Goal: Transaction & Acquisition: Purchase product/service

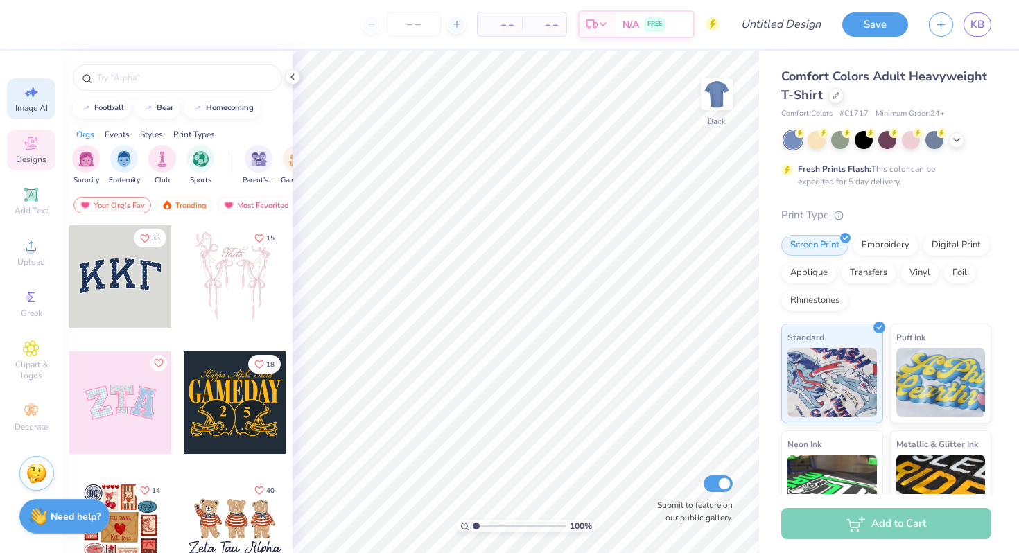
click at [28, 98] on icon at bounding box center [31, 92] width 17 height 17
select select "4"
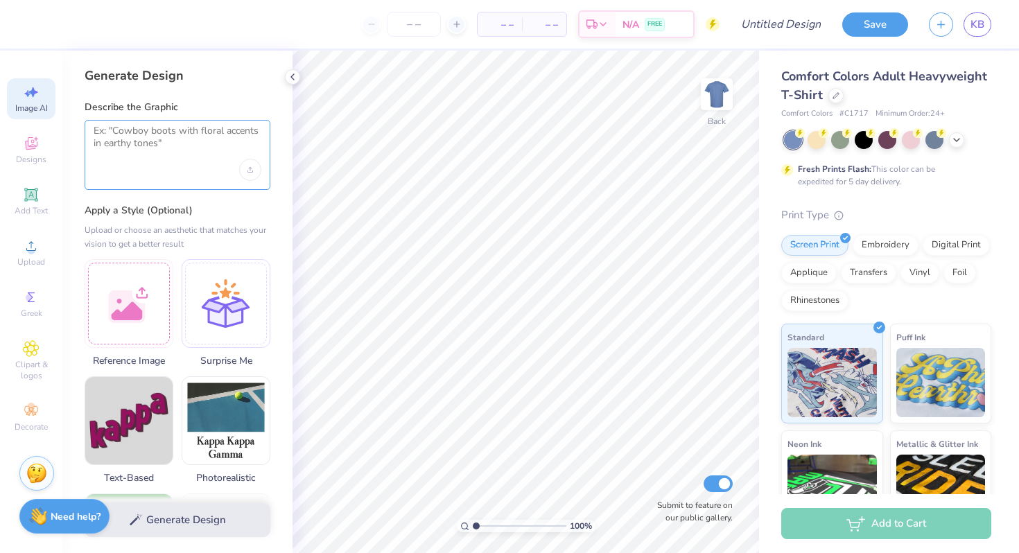
click at [138, 149] on textarea at bounding box center [178, 142] width 168 height 35
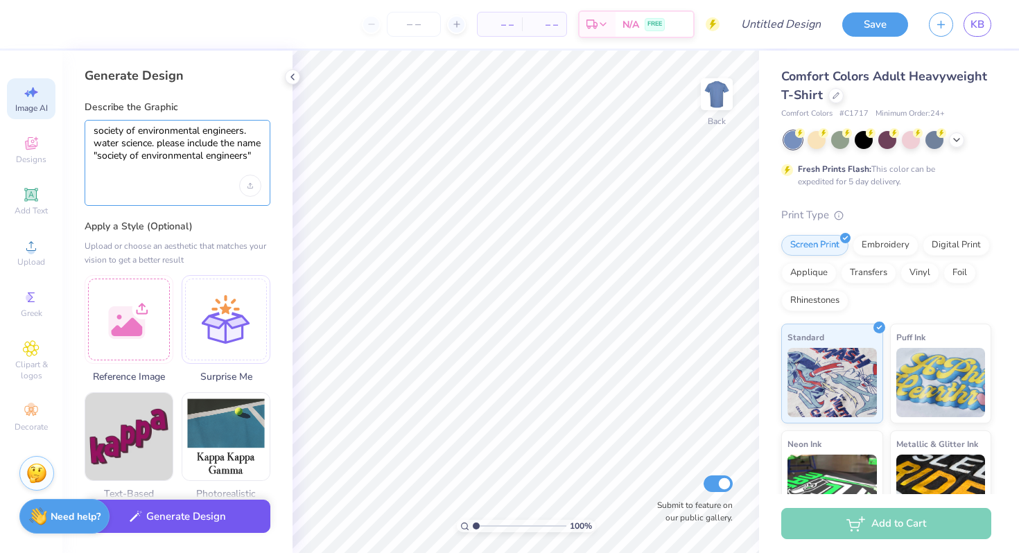
type textarea "society of environmental engineers. water science. please include the name "soc…"
click at [186, 527] on button "Generate Design" at bounding box center [178, 517] width 186 height 34
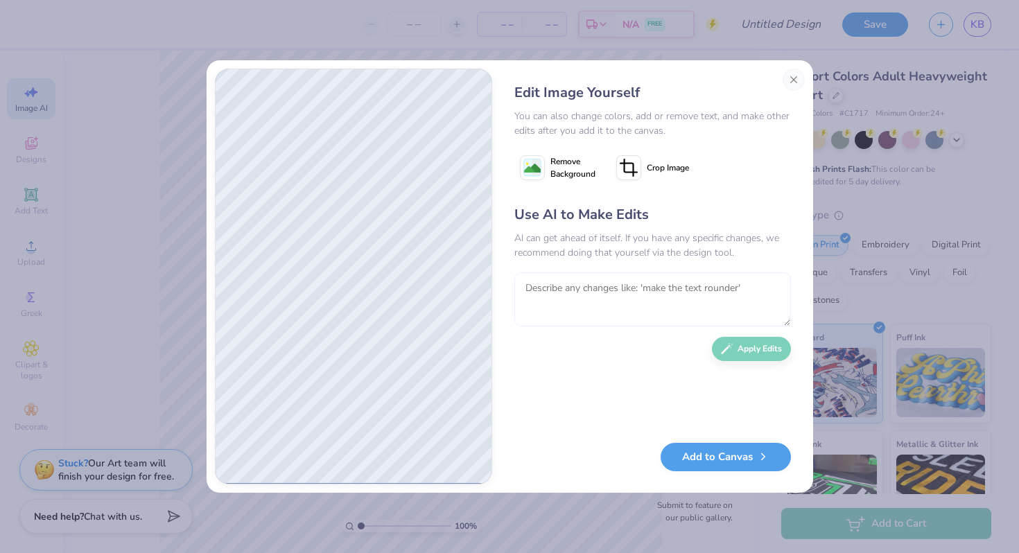
click at [596, 284] on textarea at bounding box center [652, 299] width 277 height 54
type textarea "can you make the design more circular?"
click at [742, 345] on button "Apply Edits" at bounding box center [751, 345] width 79 height 24
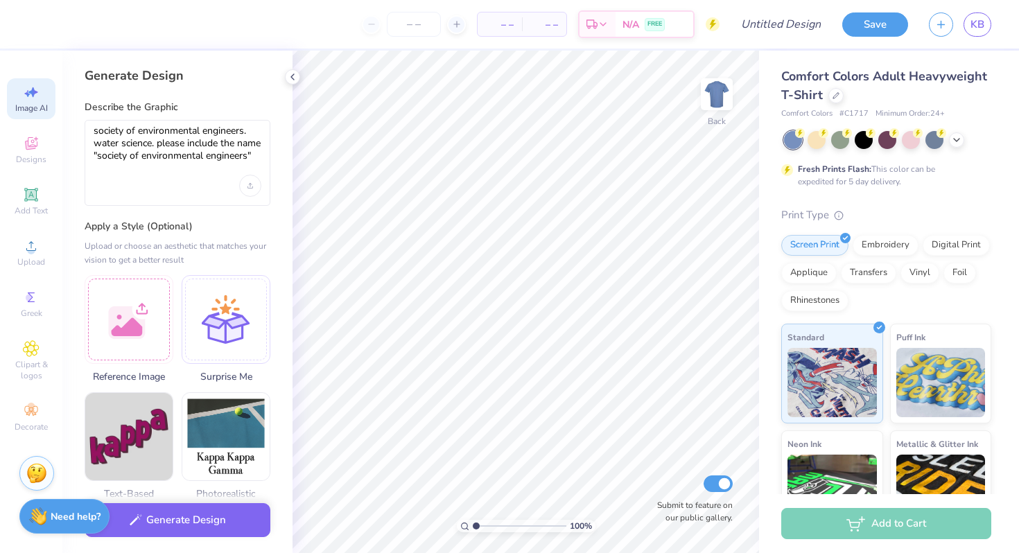
select select "4"
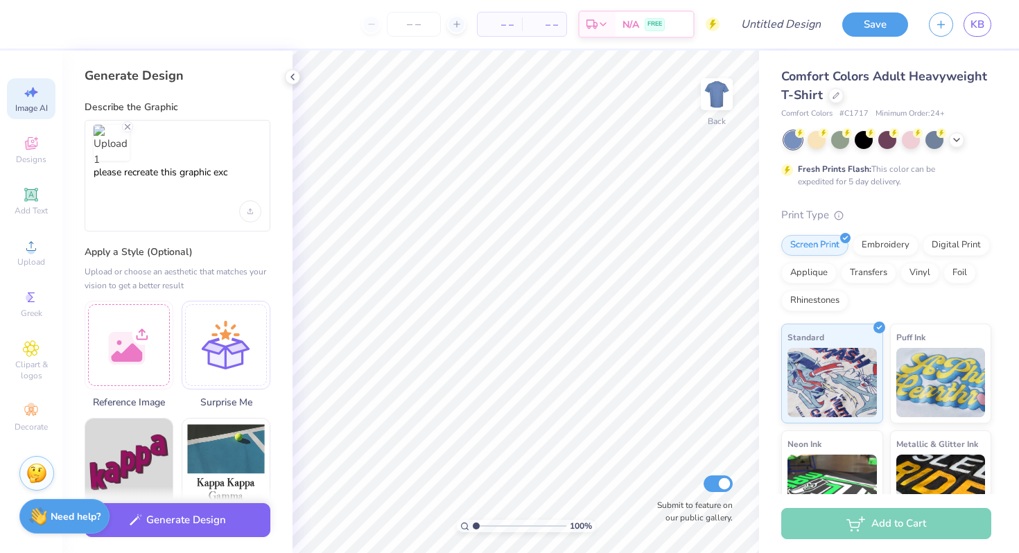
select select "4"
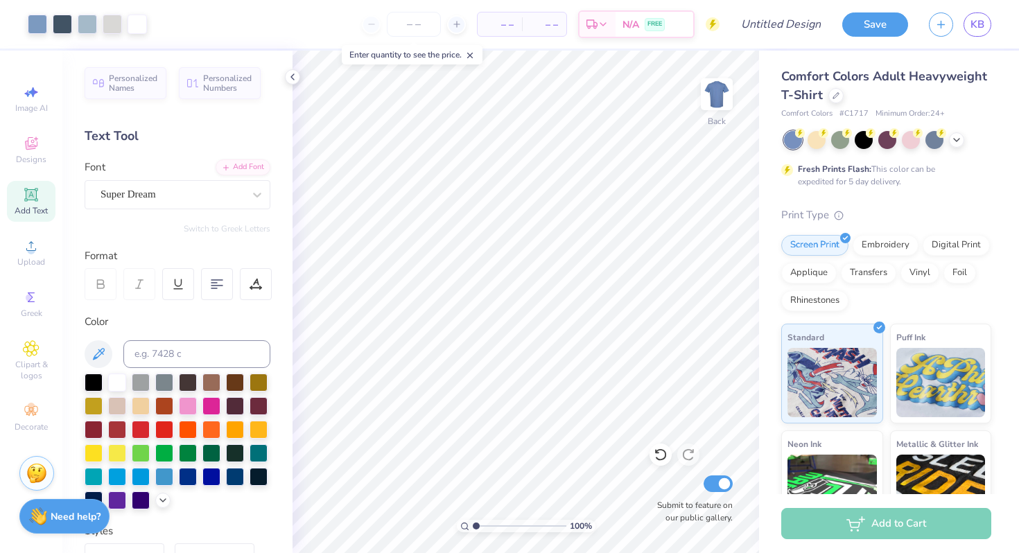
scroll to position [252, 0]
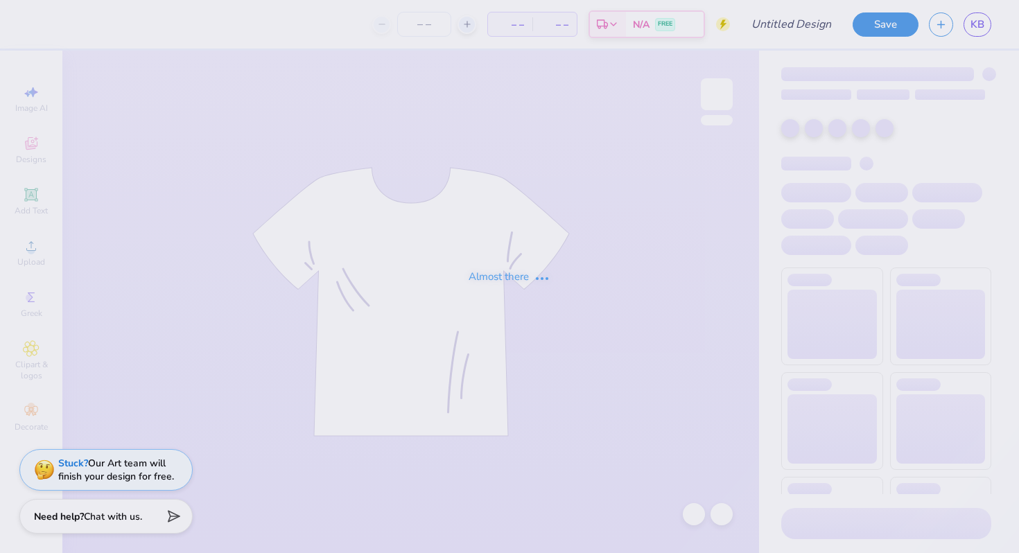
type input "SENVE Shirts 2025"
type input "50"
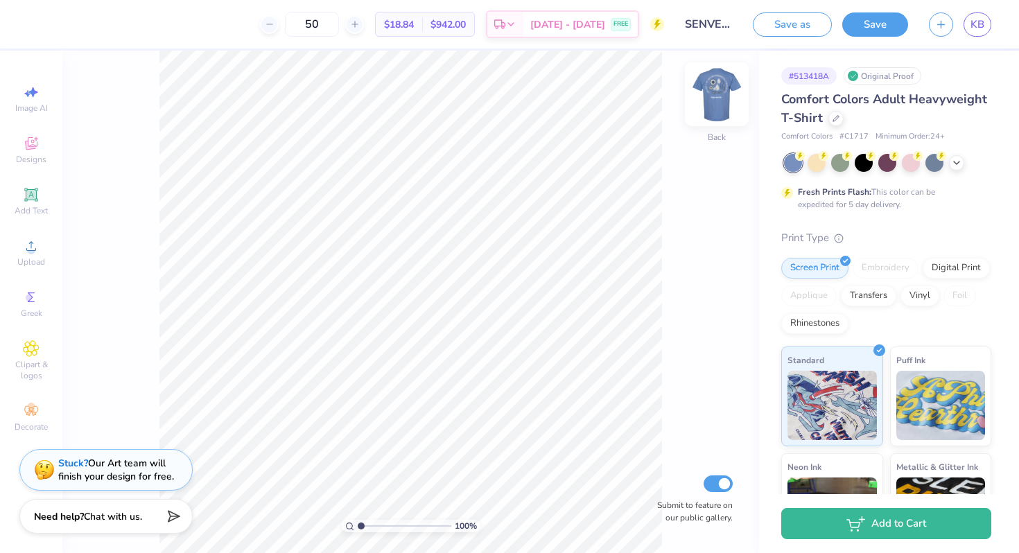
click at [714, 91] on img at bounding box center [716, 94] width 55 height 55
click at [27, 249] on icon at bounding box center [31, 246] width 17 height 17
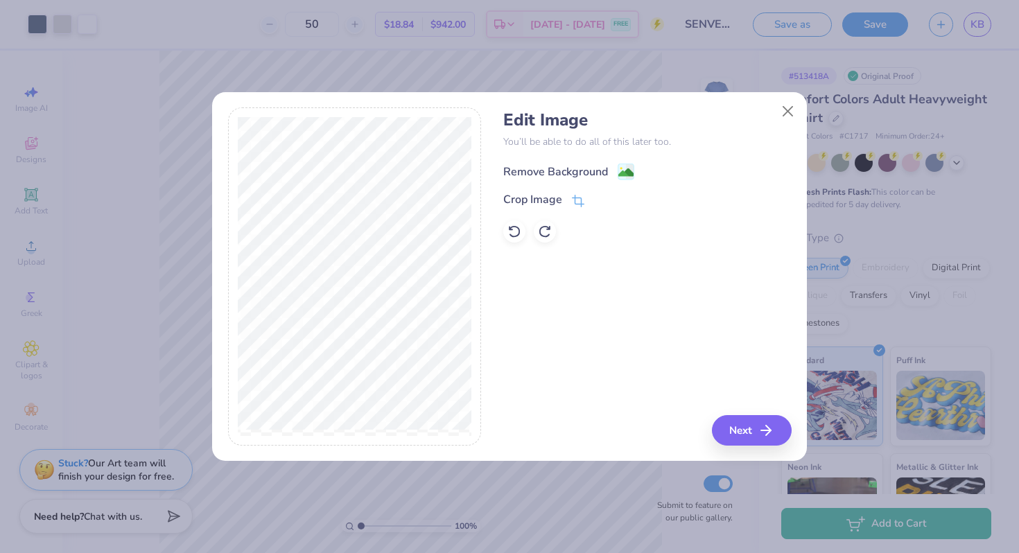
click at [588, 171] on div "Remove Background" at bounding box center [555, 172] width 105 height 17
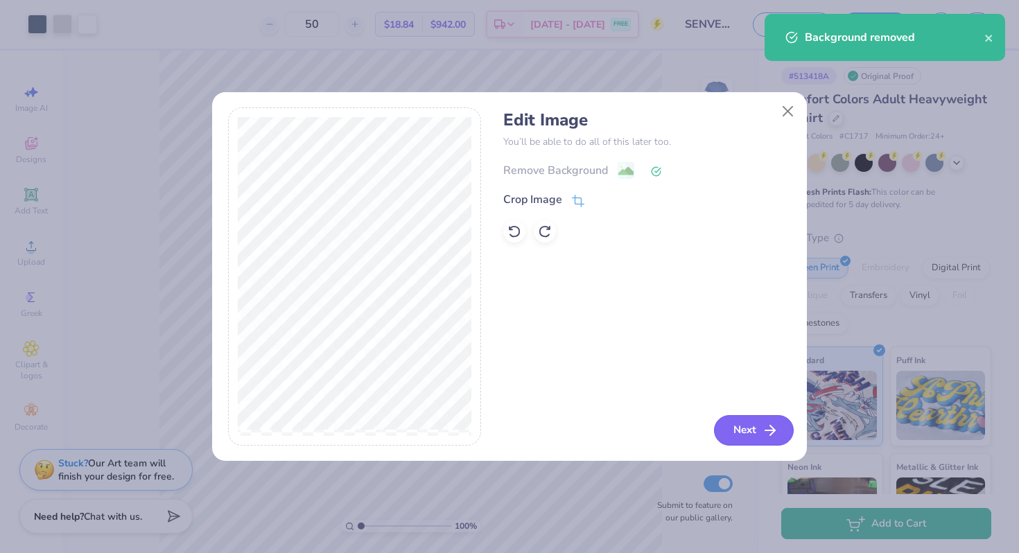
click at [764, 426] on icon "button" at bounding box center [770, 430] width 17 height 17
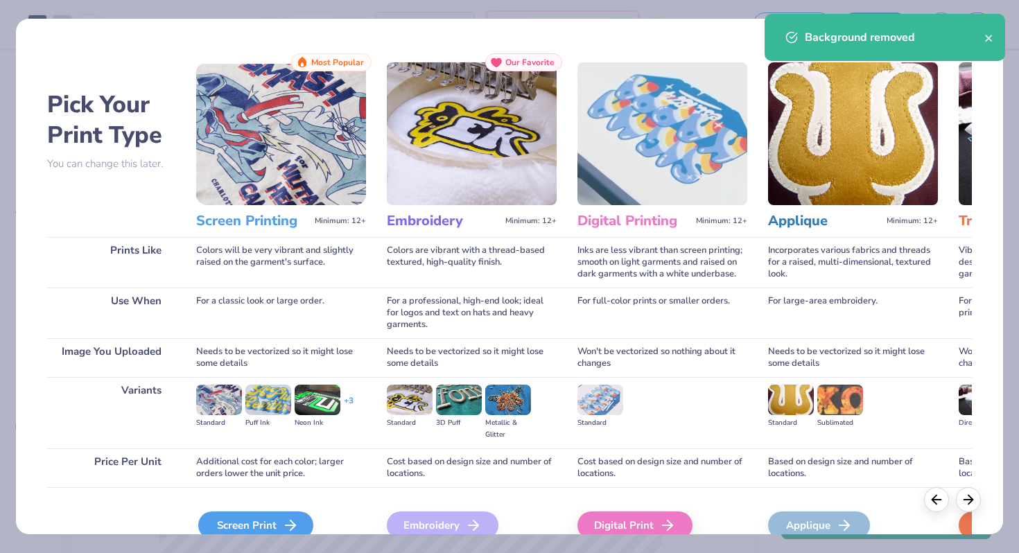
click at [256, 519] on div "Screen Print" at bounding box center [255, 526] width 115 height 28
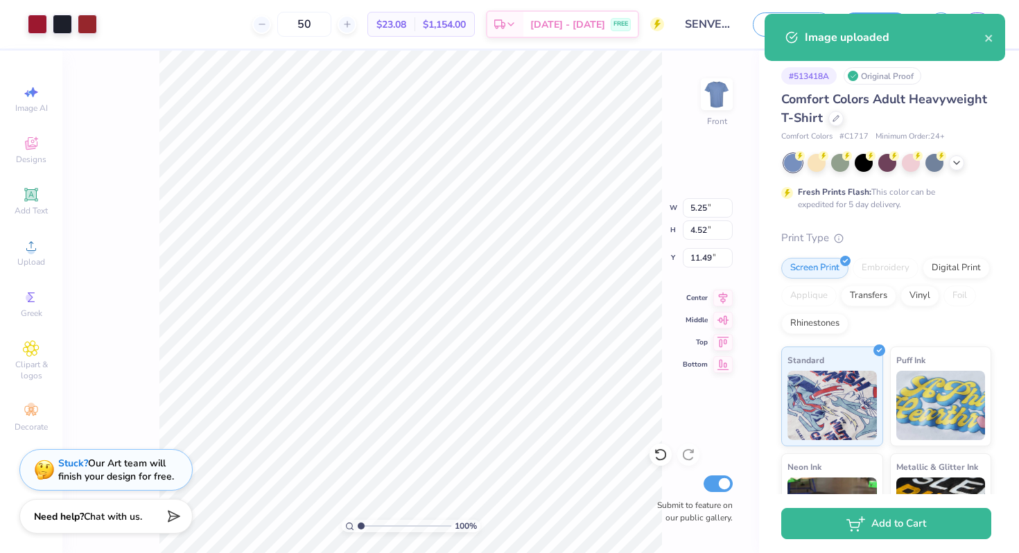
type input "16.57"
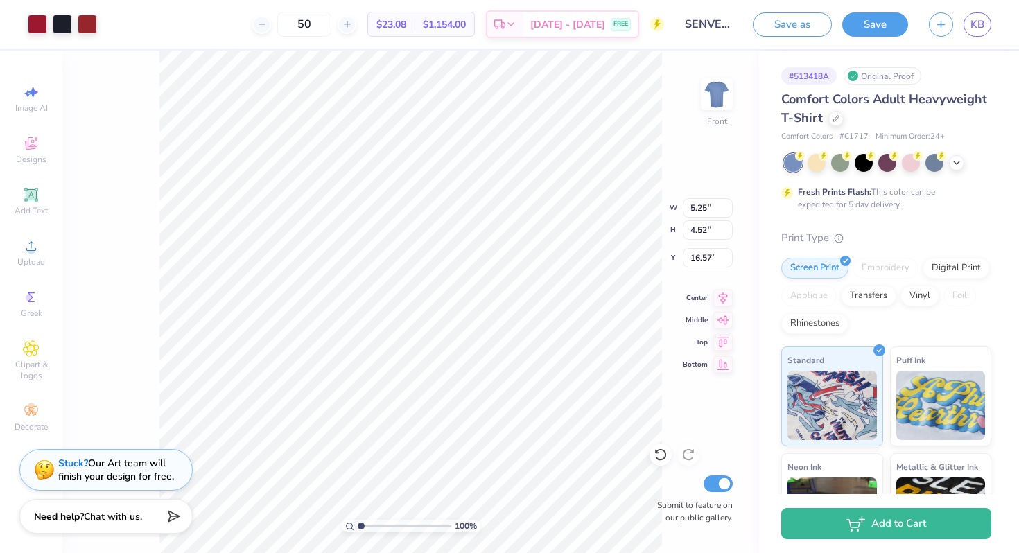
type input "3.98"
type input "3.42"
click at [33, 254] on div "Upload" at bounding box center [31, 252] width 49 height 41
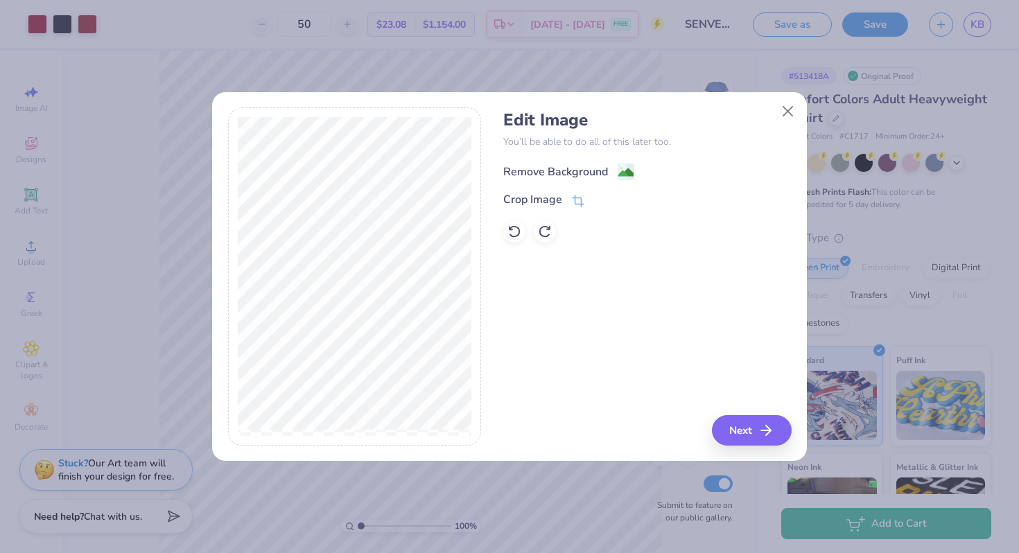
click at [599, 165] on div "Remove Background" at bounding box center [555, 172] width 105 height 17
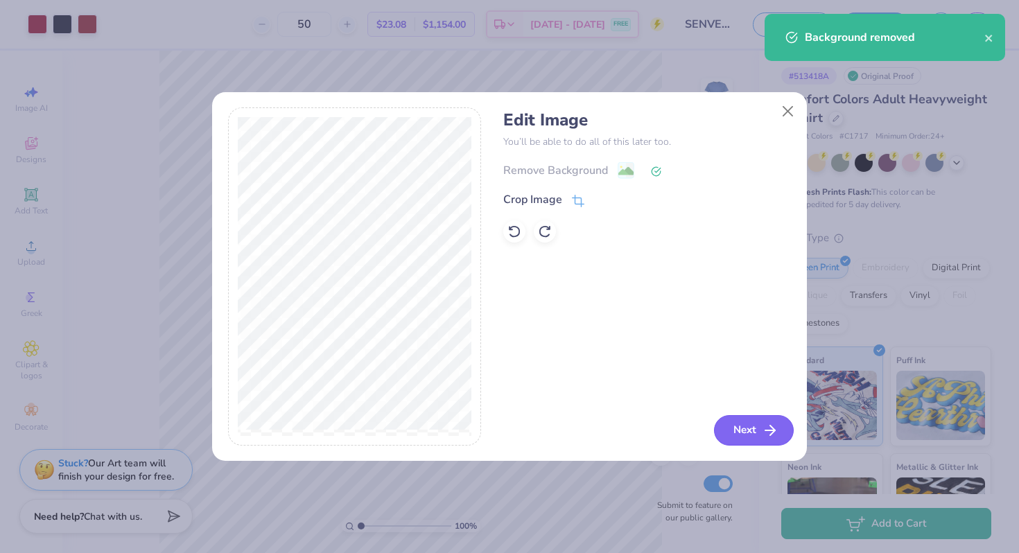
click at [752, 426] on button "Next" at bounding box center [754, 430] width 80 height 30
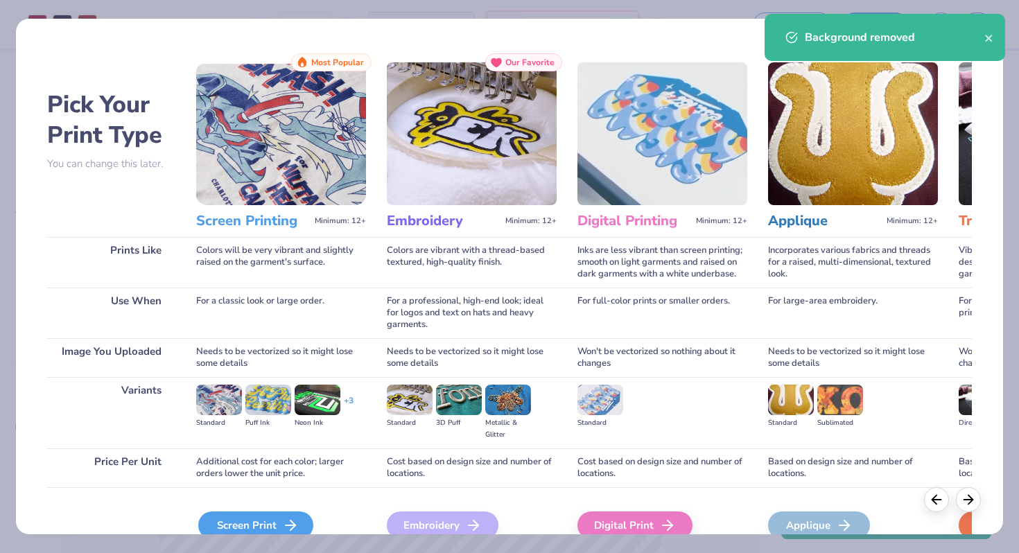
click at [244, 523] on div "Screen Print" at bounding box center [255, 526] width 115 height 28
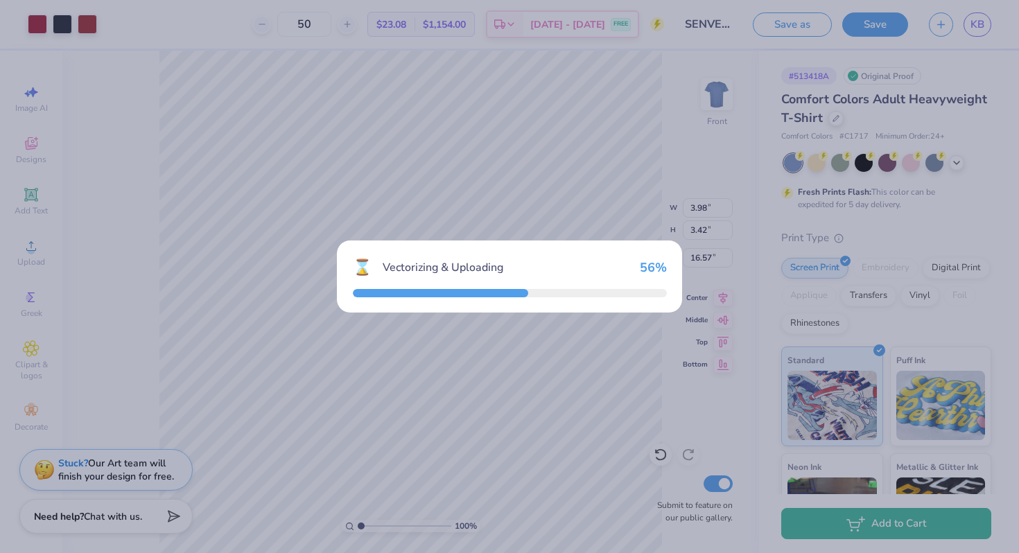
type input "14.53"
type input "2.69"
type input "12.40"
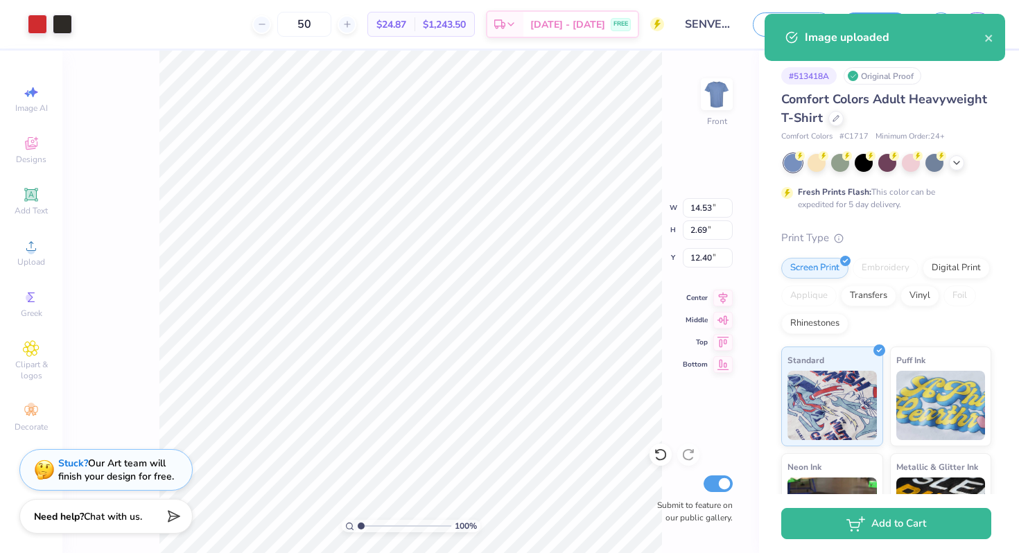
type input "8.72"
type input "1.61"
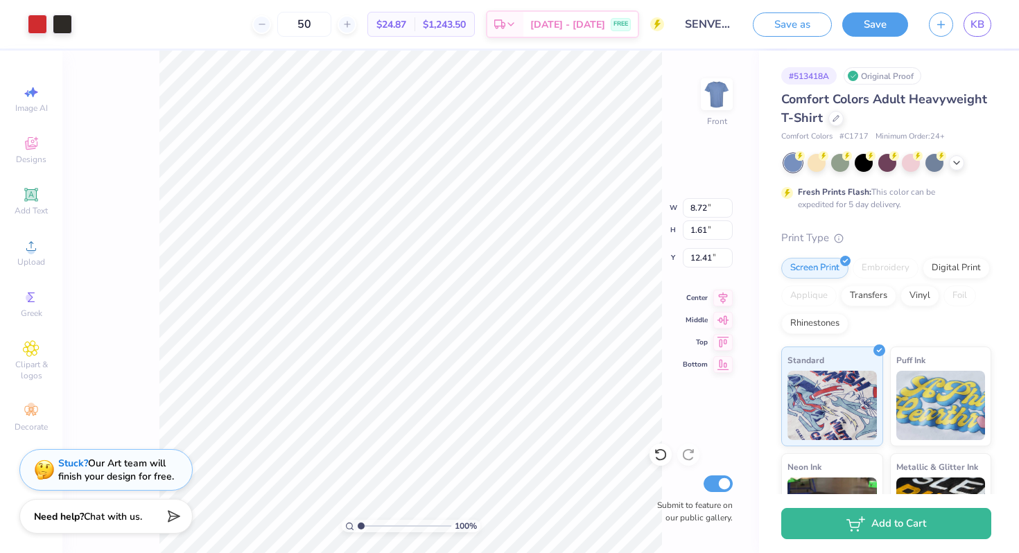
type input "17.47"
click at [24, 239] on icon at bounding box center [31, 246] width 17 height 17
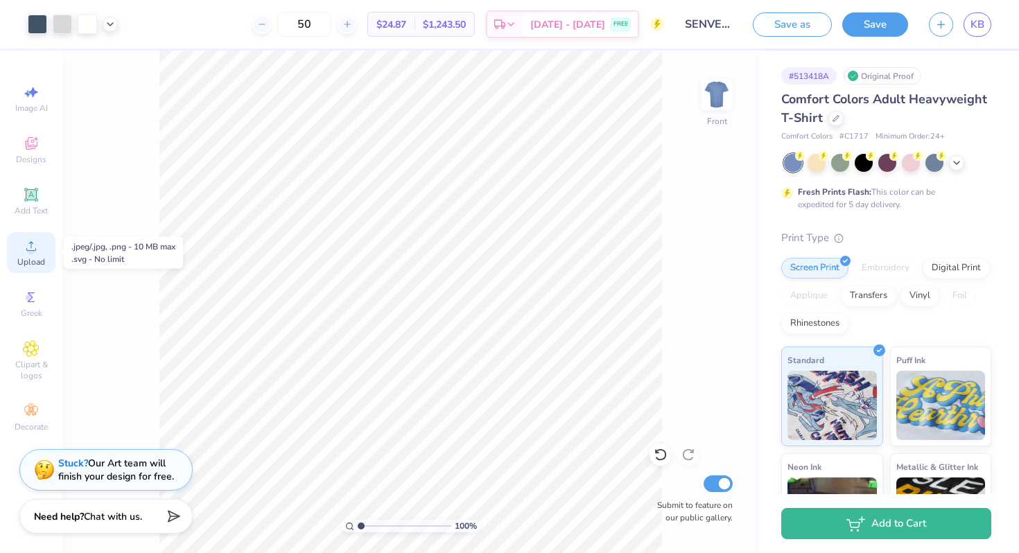
click at [24, 254] on icon at bounding box center [31, 246] width 17 height 17
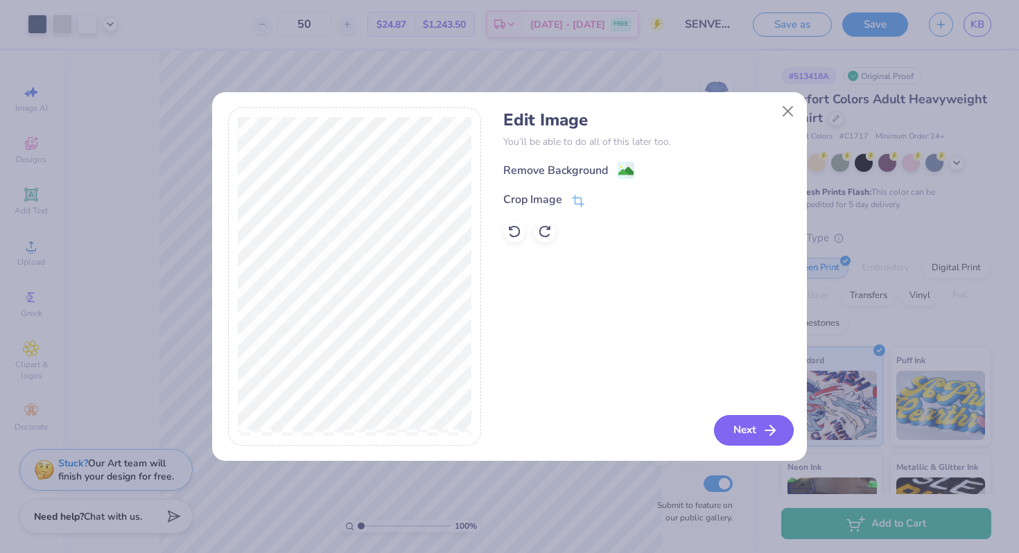
click at [740, 424] on button "Next" at bounding box center [754, 430] width 80 height 30
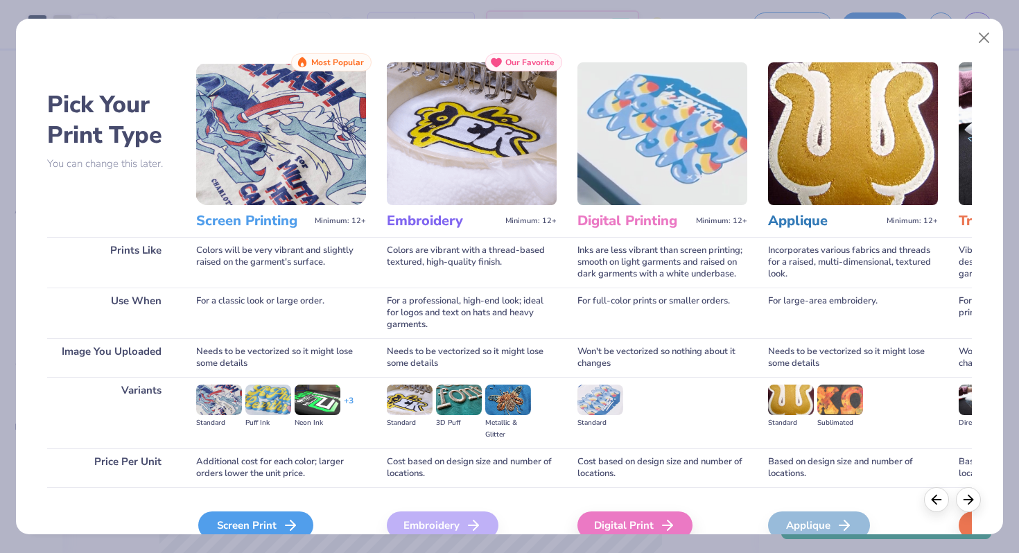
click at [257, 519] on div "Screen Print" at bounding box center [255, 526] width 115 height 28
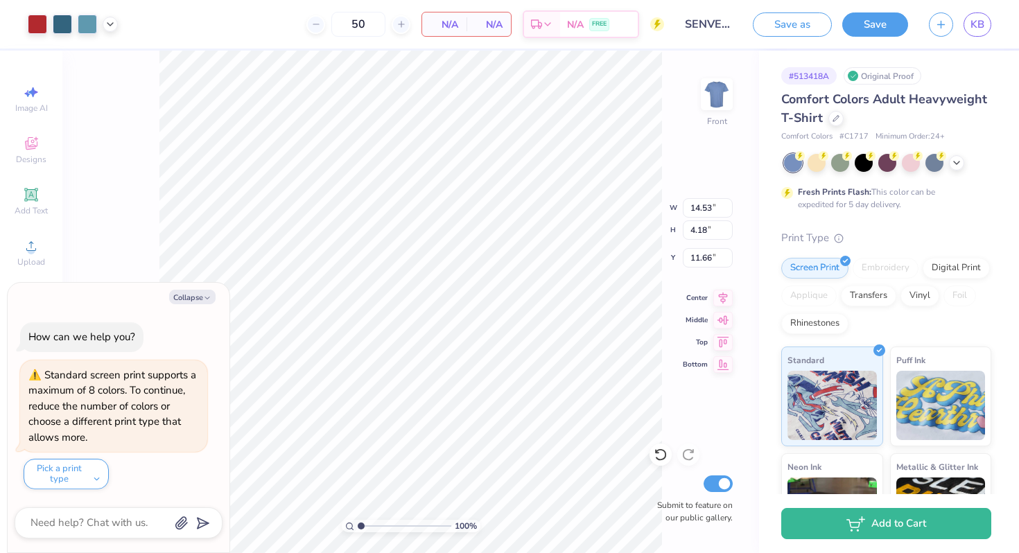
type textarea "x"
type input "7.12"
type input "2.05"
type textarea "x"
type input "20.45"
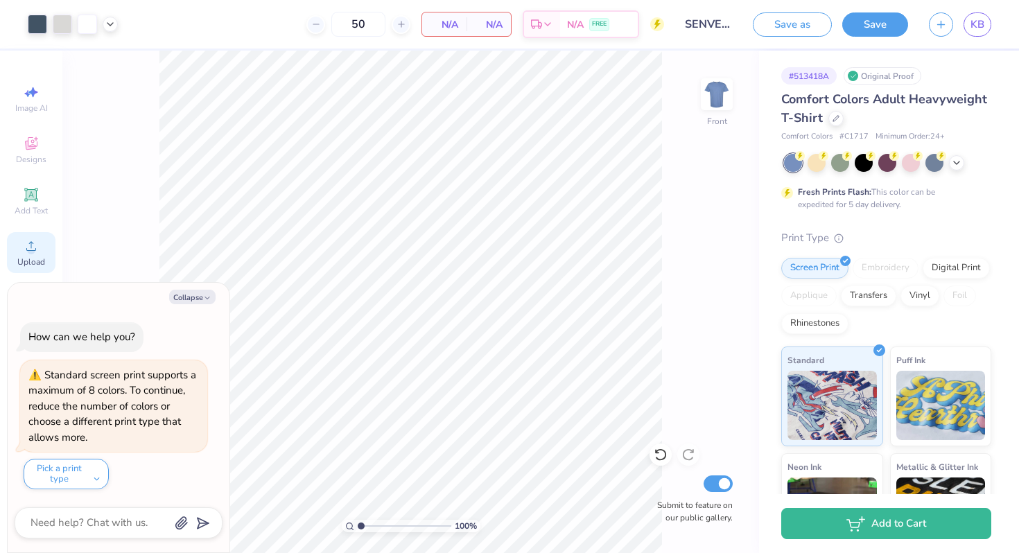
click at [32, 253] on circle at bounding box center [31, 251] width 8 height 8
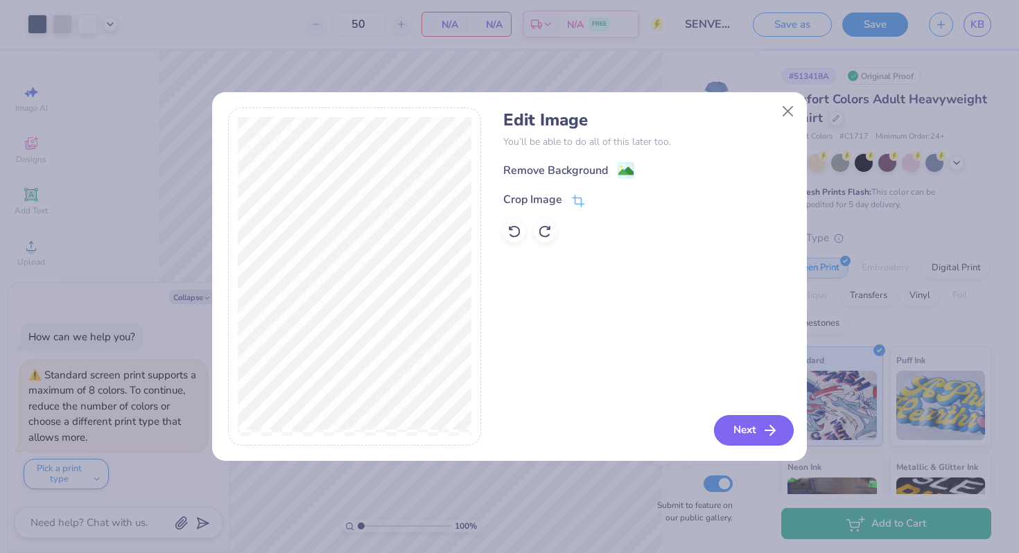
click at [724, 421] on button "Next" at bounding box center [754, 430] width 80 height 30
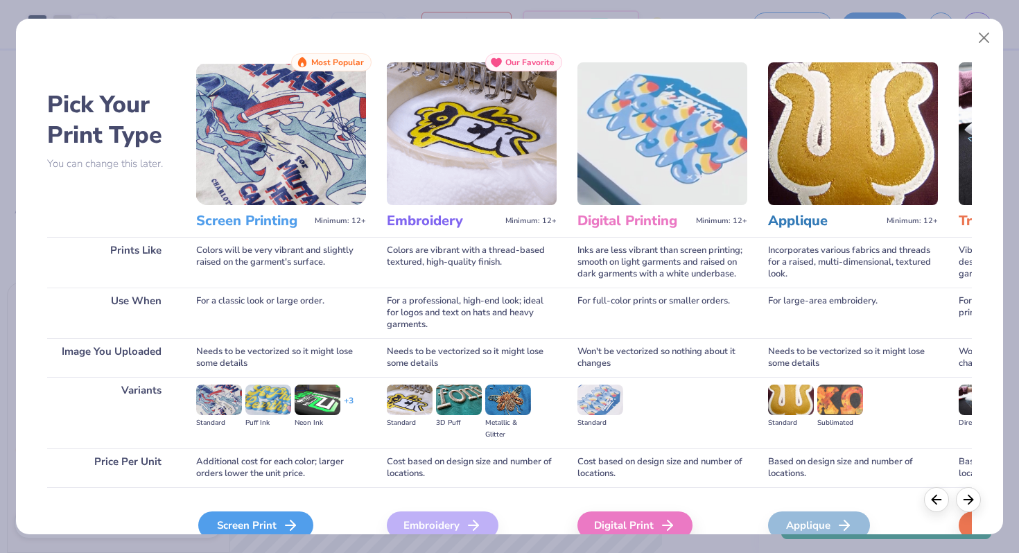
click at [250, 528] on div "Screen Print" at bounding box center [255, 526] width 115 height 28
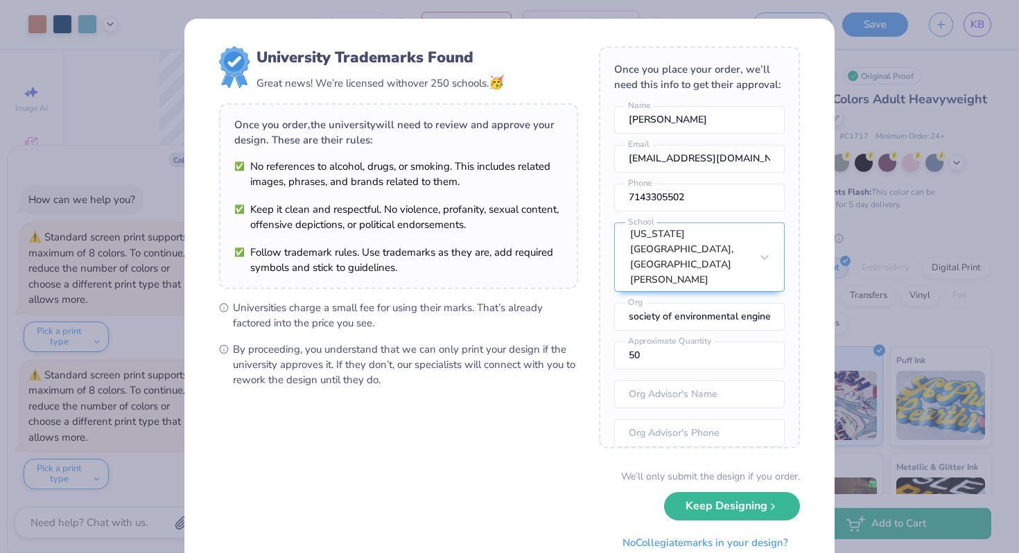
click at [235, 348] on ul "Universities charge a small fee for using their marks. That’s already factored …" at bounding box center [398, 343] width 359 height 87
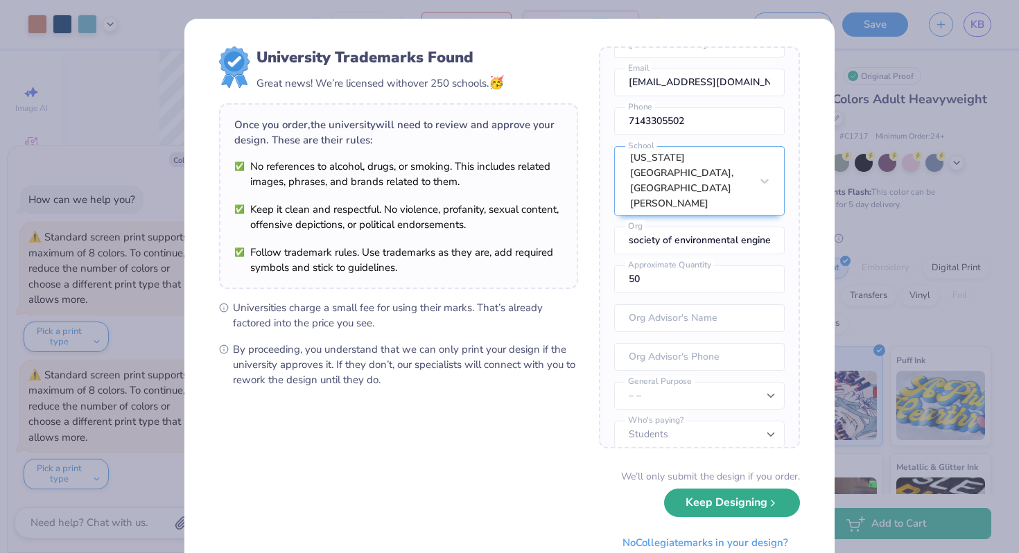
click at [724, 503] on button "Keep Designing" at bounding box center [732, 503] width 136 height 28
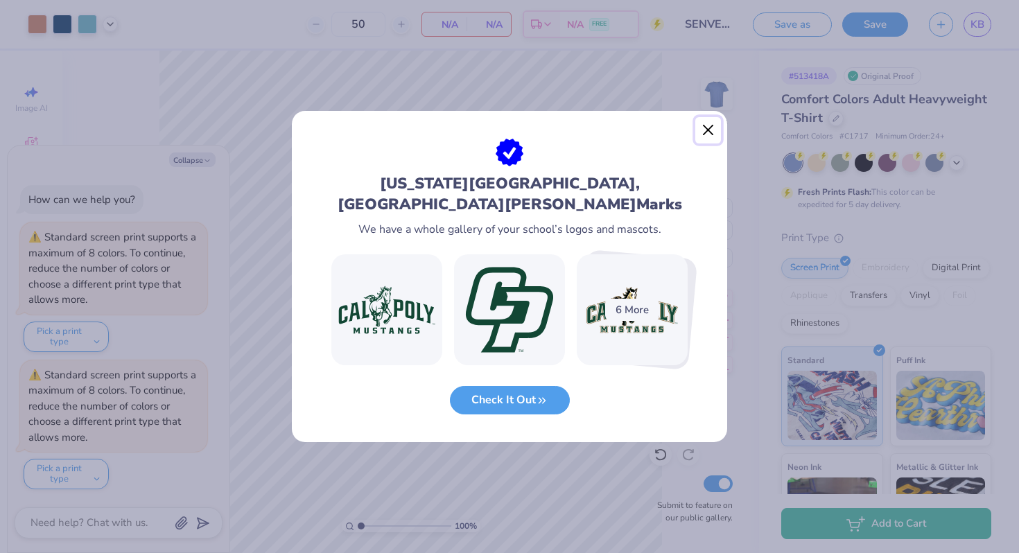
click at [705, 128] on button "Close" at bounding box center [708, 130] width 26 height 26
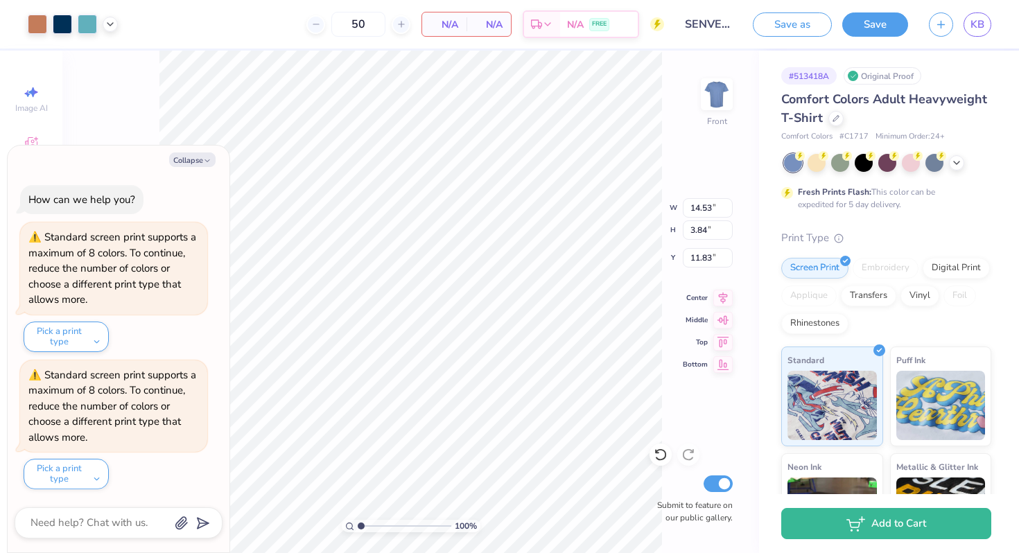
type textarea "x"
type input "6.34"
type input "1.68"
type textarea "x"
type input "21.47"
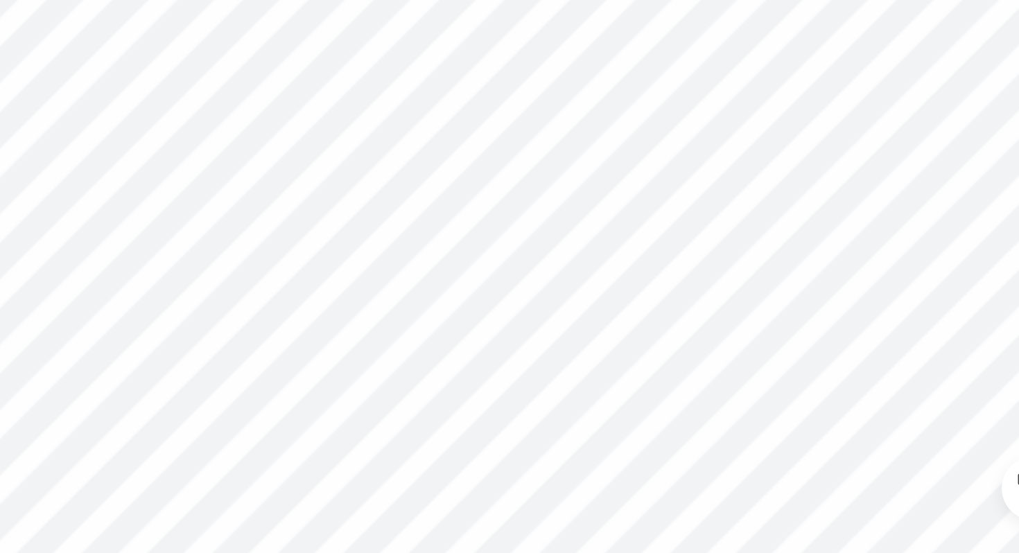
type textarea "x"
type input "8.72"
type input "1.61"
type input "17.47"
type textarea "x"
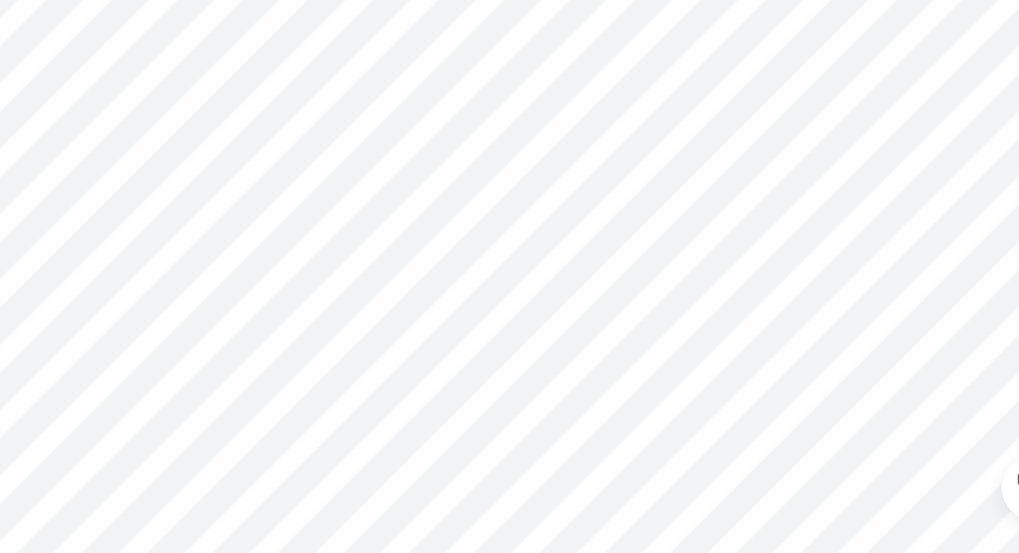
type input "6.12"
type input "1.13"
type textarea "x"
type input "16.57"
type textarea "x"
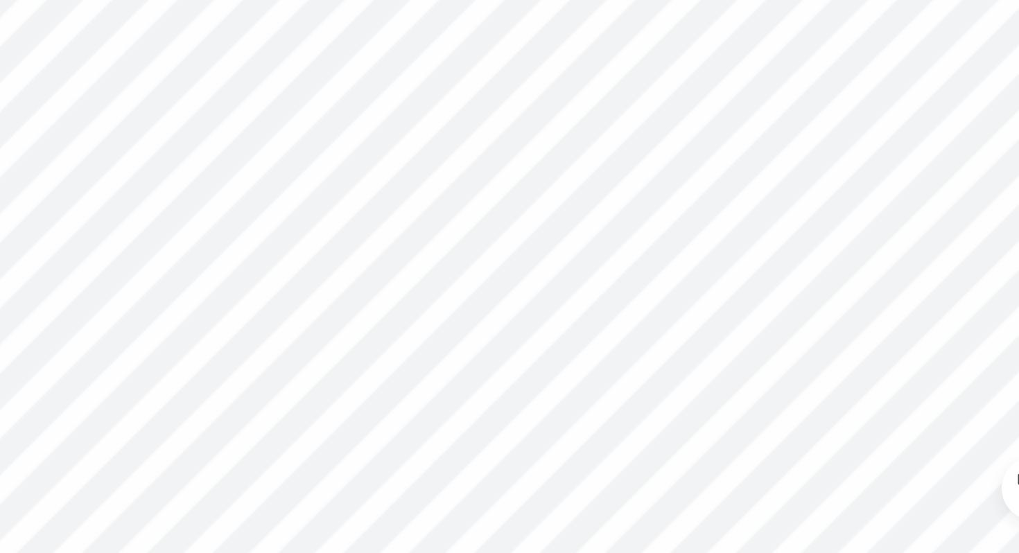
type input "7.12"
type input "2.05"
type input "20.45"
type textarea "x"
type input "5.54"
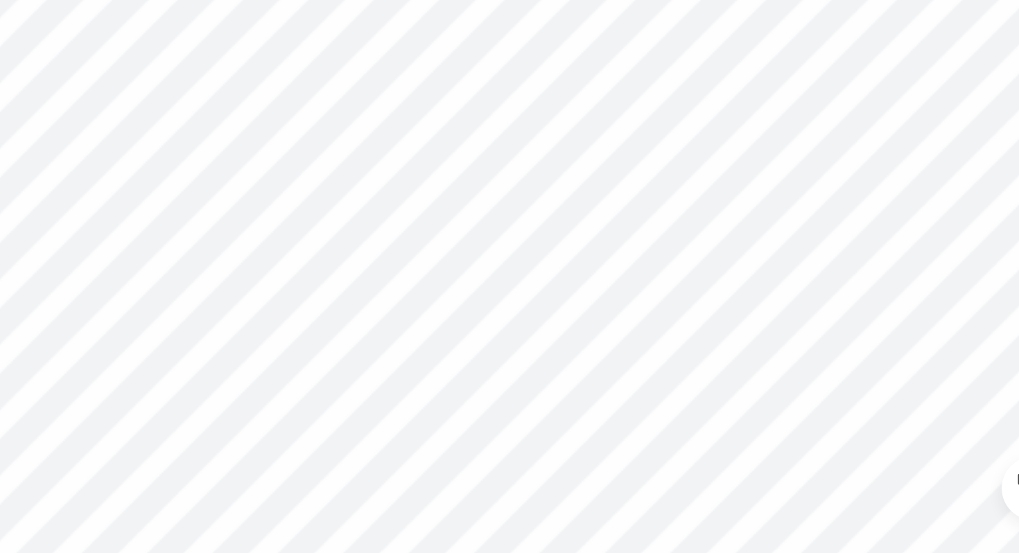
type input "1.59"
type textarea "x"
type input "18.28"
type textarea "x"
type input "2.52"
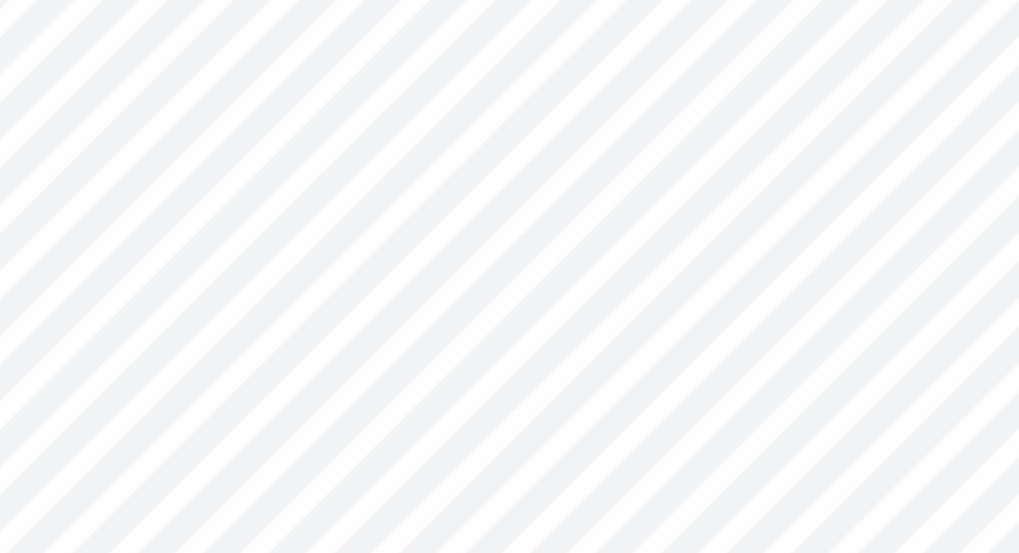
type input "2.17"
type textarea "x"
type input "6.34"
type input "1.68"
type input "21.47"
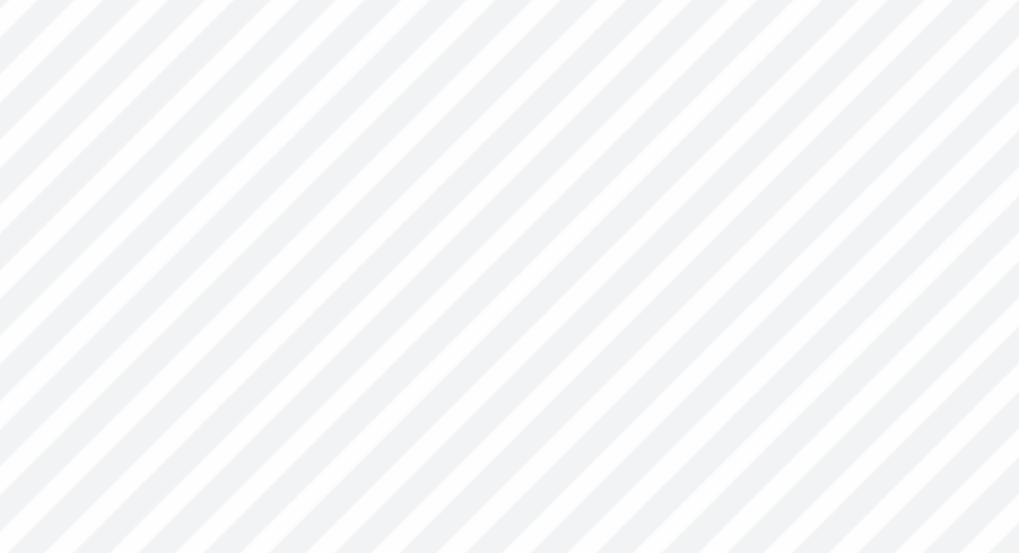
type textarea "x"
type input "5.54"
type input "1.59"
type input "18.28"
type textarea "x"
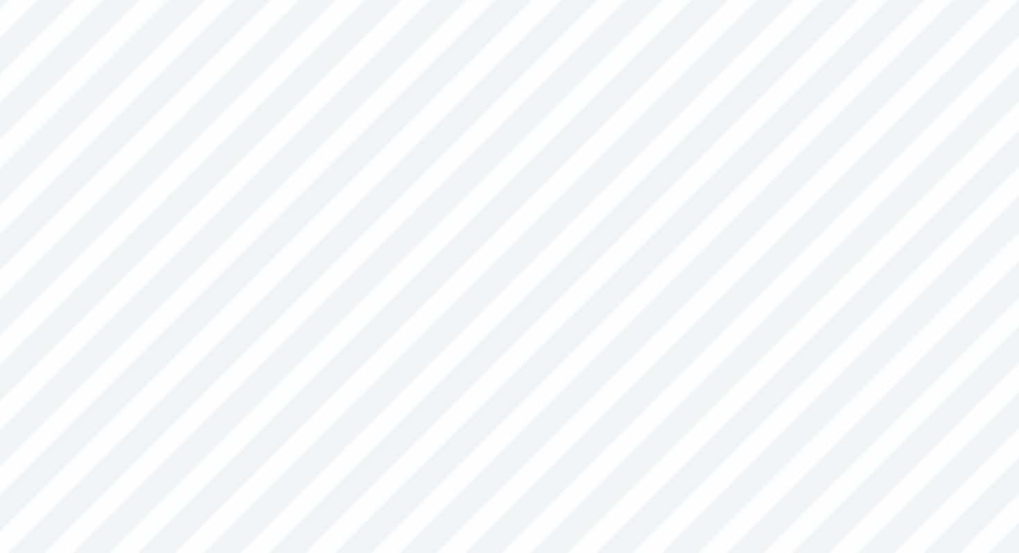
type input "18.73"
type textarea "x"
type input "4.42"
type input "1.17"
type textarea "x"
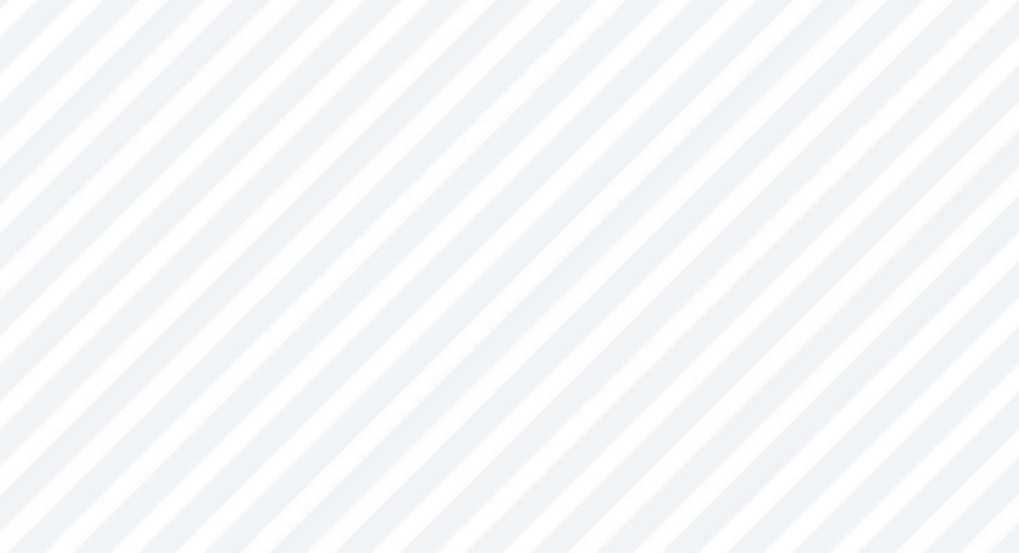
type input "19.54"
type textarea "x"
type input "19.11"
type textarea "x"
type input "17.08"
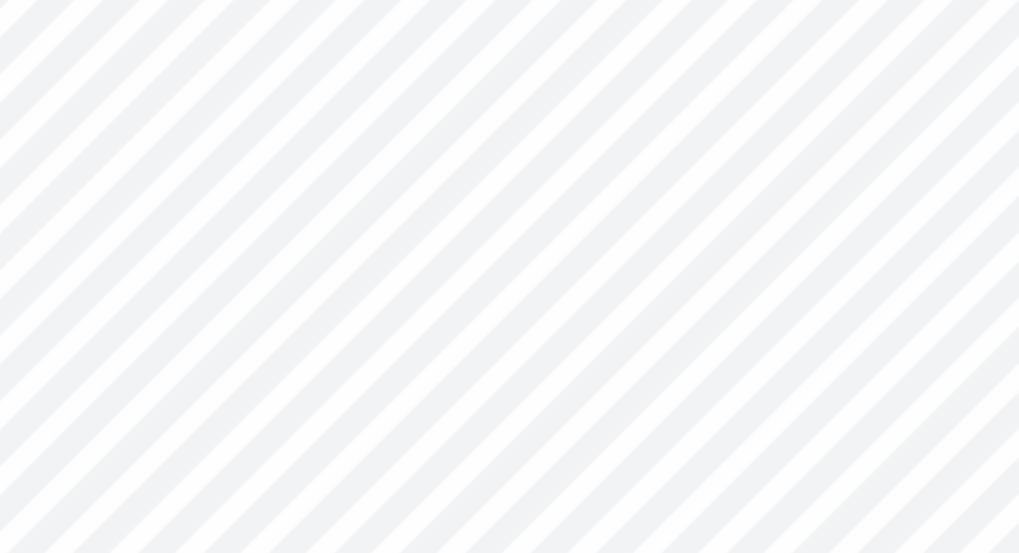
type textarea "x"
type input "19.33"
type textarea "x"
type input "1.22"
type input "0.84"
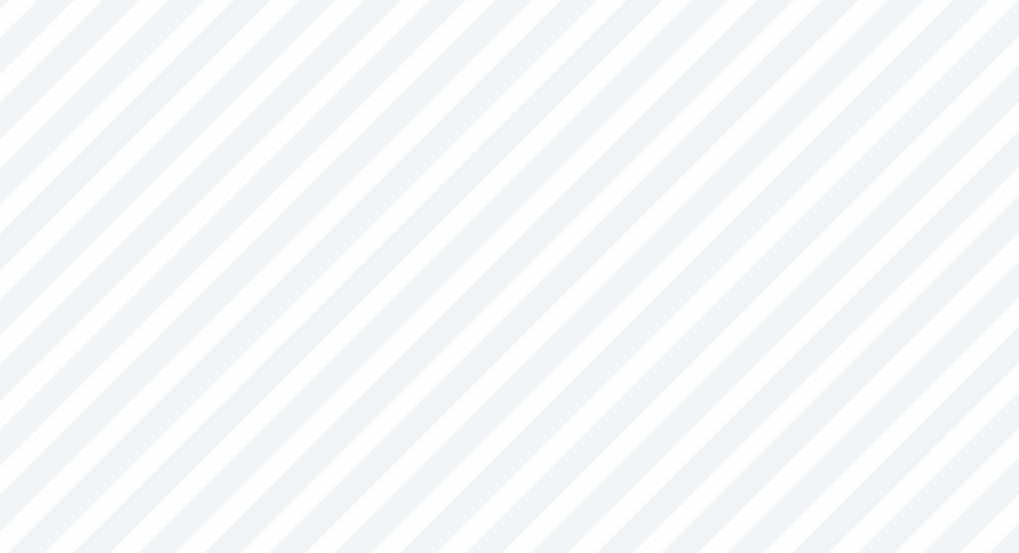
type input "19.78"
type textarea "x"
type input "18.90"
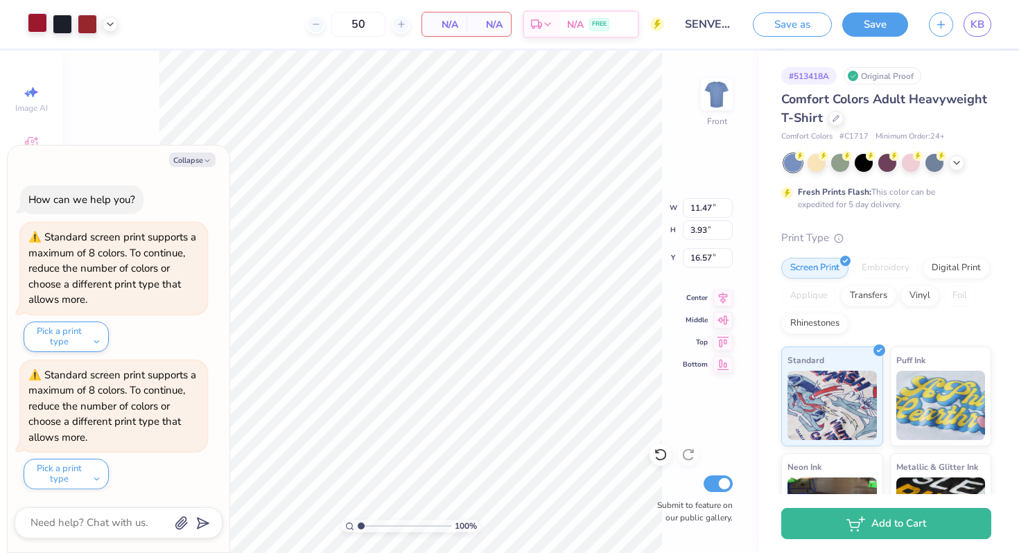
click at [42, 27] on div at bounding box center [37, 22] width 19 height 19
type textarea "x"
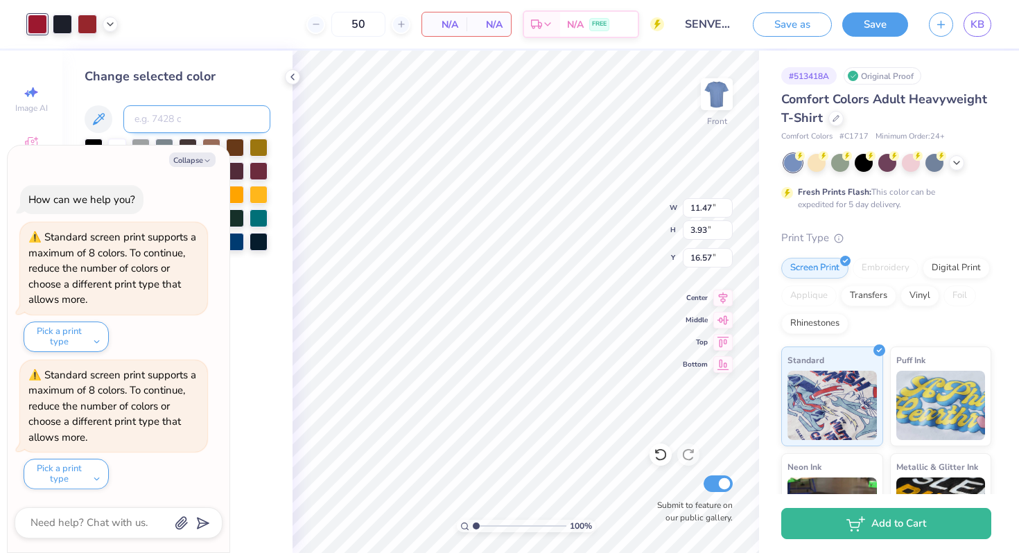
click at [166, 113] on input at bounding box center [196, 119] width 147 height 28
type input "cool gray 1"
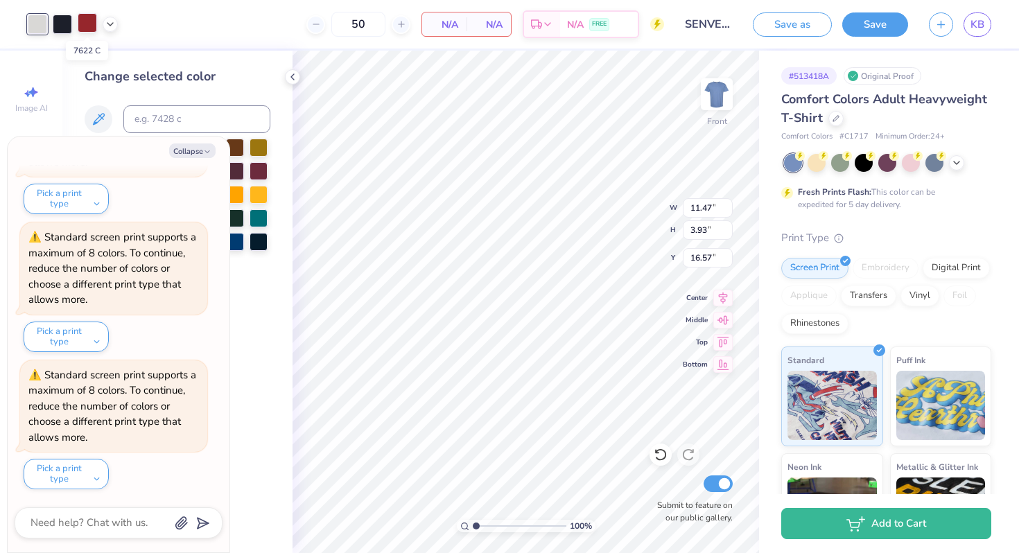
click at [81, 24] on div at bounding box center [87, 22] width 19 height 19
type textarea "x"
click at [156, 114] on input at bounding box center [196, 119] width 147 height 28
type input "cool gray 1"
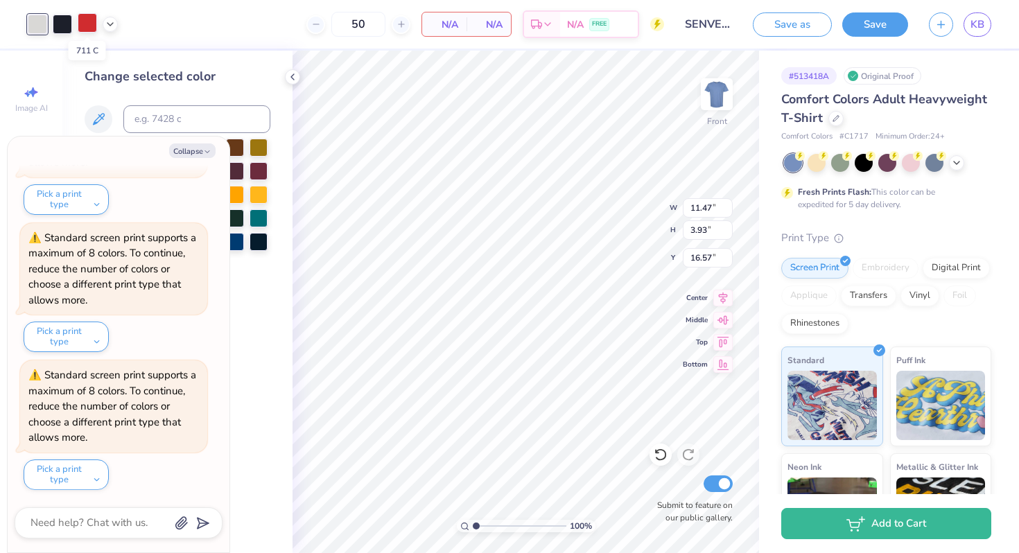
click at [89, 22] on div at bounding box center [87, 22] width 19 height 19
type textarea "x"
click at [150, 123] on input at bounding box center [196, 119] width 147 height 28
type input "cool gray 1"
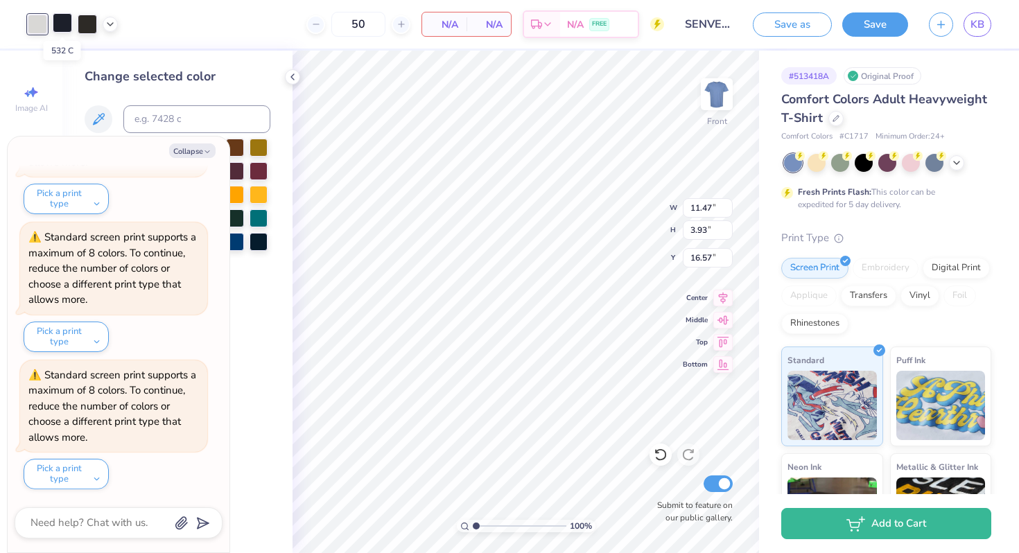
click at [66, 26] on div at bounding box center [62, 22] width 19 height 19
type textarea "x"
click at [157, 116] on input at bounding box center [196, 119] width 147 height 28
type input "cool gray 1"
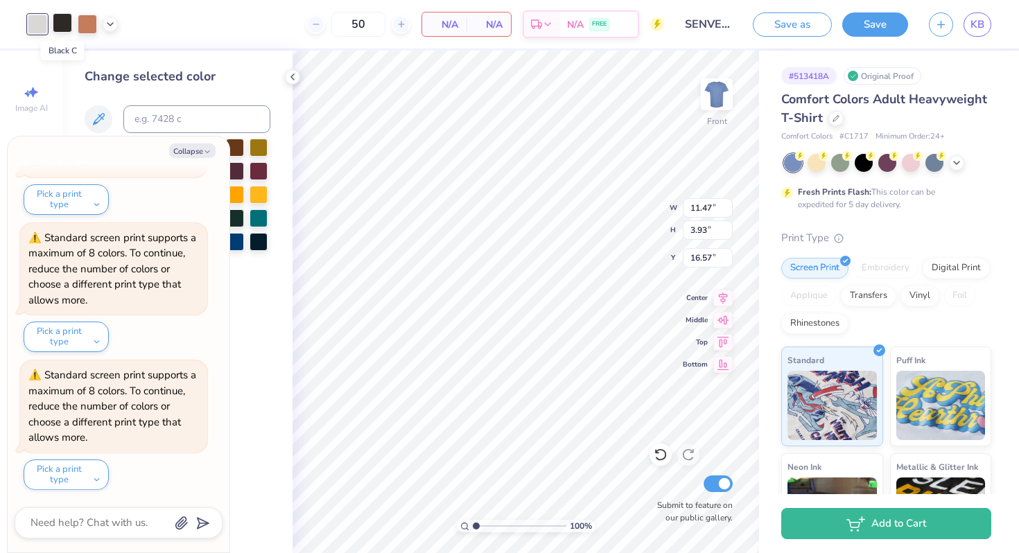
click at [58, 22] on div at bounding box center [62, 22] width 19 height 19
type textarea "x"
click at [173, 115] on input at bounding box center [196, 119] width 147 height 28
type input "cool gray 1"
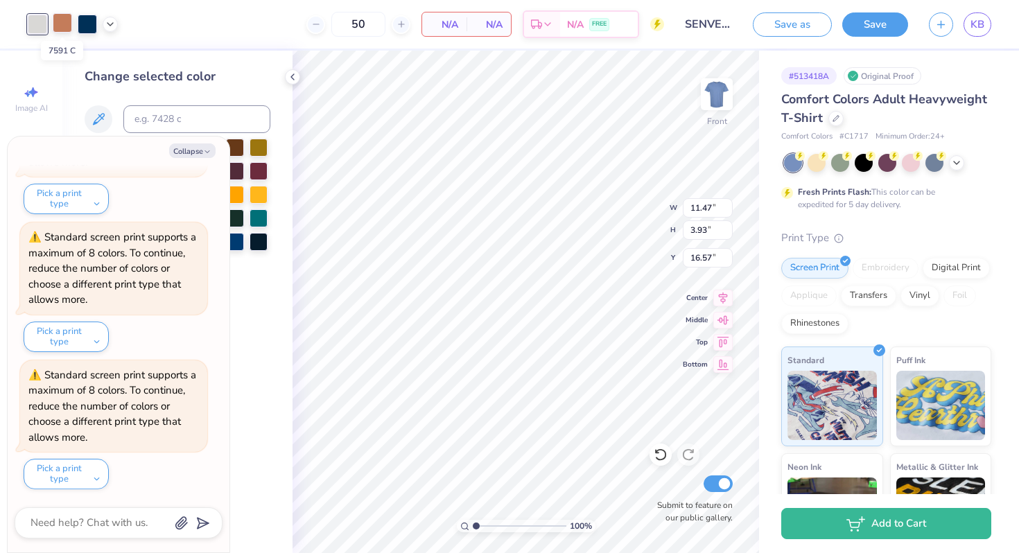
click at [55, 22] on div at bounding box center [62, 22] width 19 height 19
type textarea "x"
click at [149, 112] on input at bounding box center [196, 119] width 147 height 28
type input "cool gray 1"
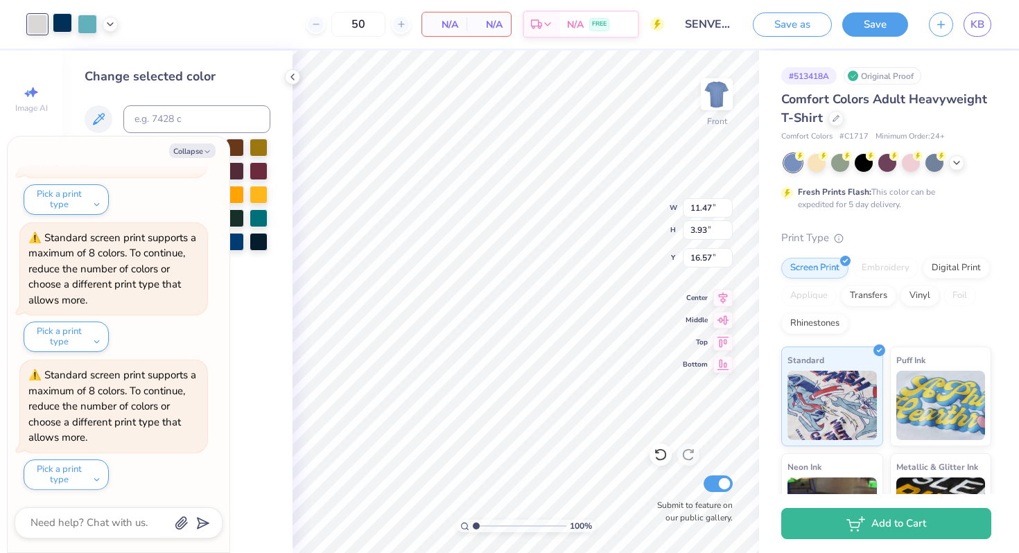
click at [64, 28] on div at bounding box center [62, 22] width 19 height 19
type textarea "x"
click at [168, 116] on input at bounding box center [196, 119] width 147 height 28
type input "cool gray 1"
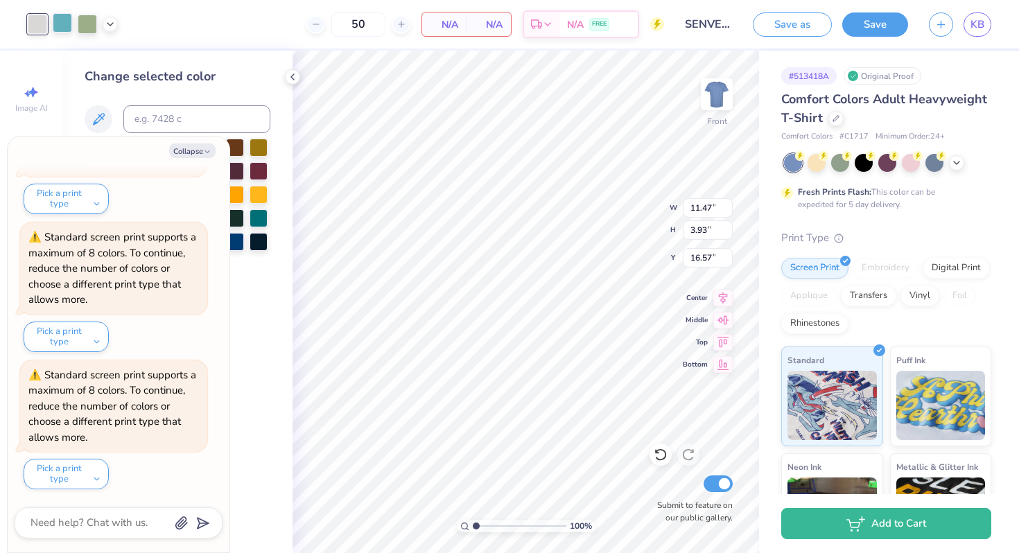
click at [62, 25] on div at bounding box center [62, 22] width 19 height 19
type textarea "x"
click at [154, 115] on input at bounding box center [196, 119] width 147 height 28
type input "cool gray 1"
click at [58, 24] on div at bounding box center [62, 22] width 19 height 19
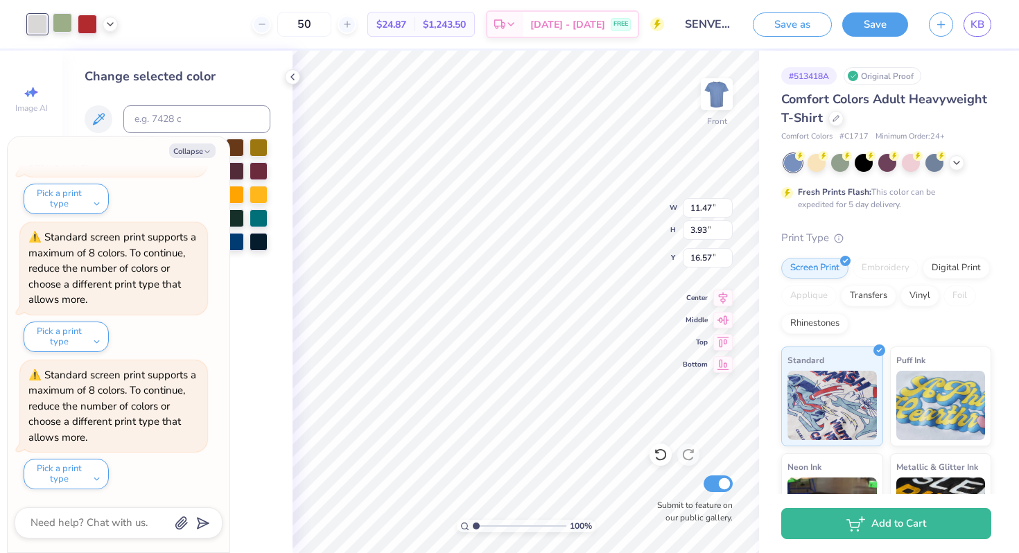
type textarea "x"
click at [165, 123] on input at bounding box center [196, 119] width 147 height 28
type input "cool gray 1"
click at [61, 22] on div at bounding box center [62, 22] width 19 height 19
type textarea "x"
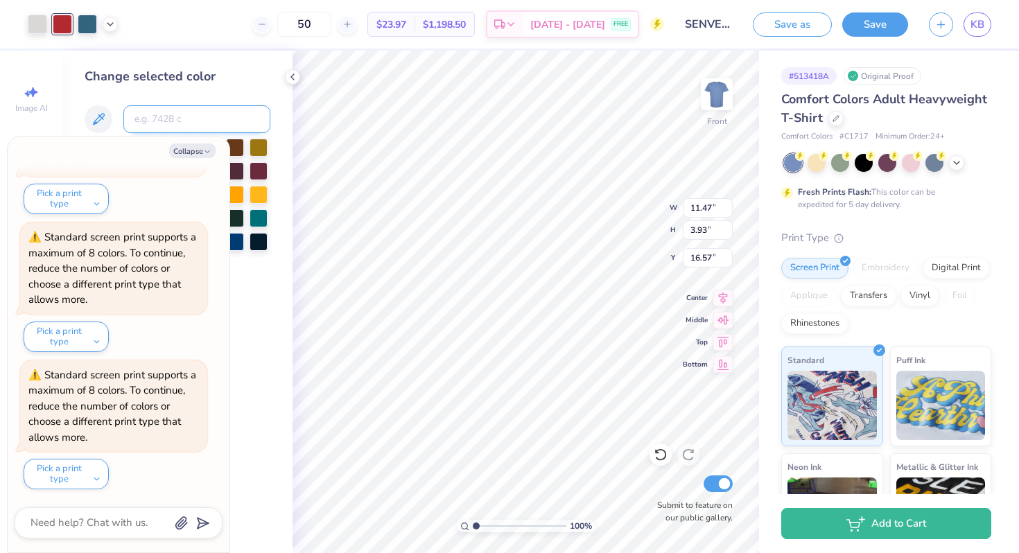
click at [172, 116] on input at bounding box center [196, 119] width 147 height 28
type input "cool gray 1"
click at [58, 25] on div at bounding box center [62, 22] width 19 height 19
type textarea "x"
click at [165, 123] on input at bounding box center [196, 119] width 147 height 28
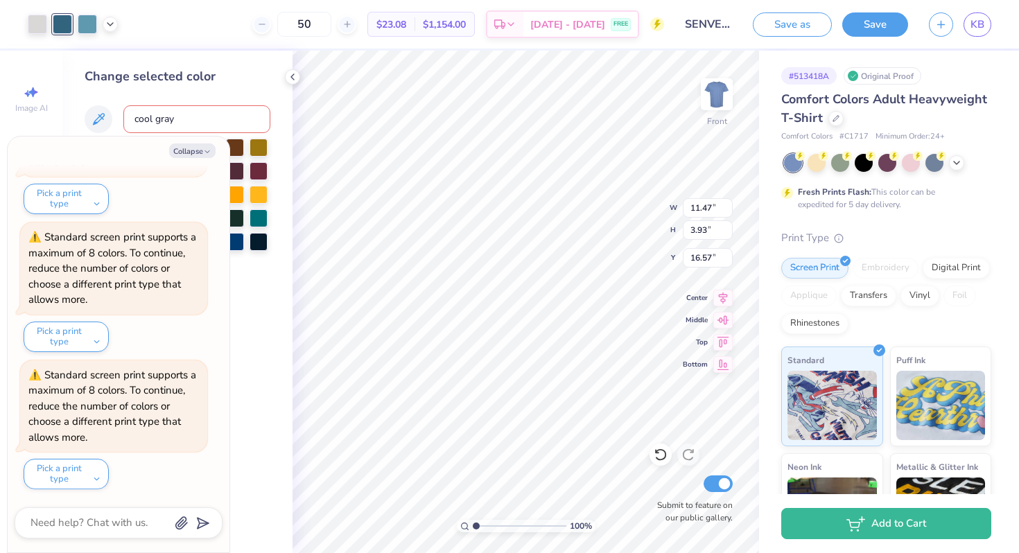
type input "cool gray 1"
click at [65, 28] on div at bounding box center [62, 22] width 19 height 19
type textarea "x"
click at [149, 124] on input at bounding box center [196, 119] width 147 height 28
type input "cool gray 1"
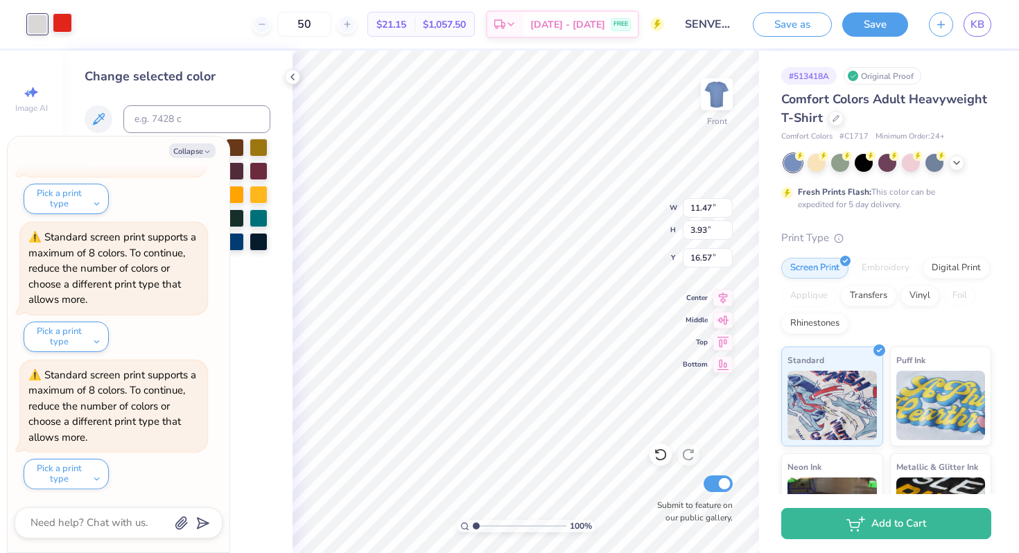
click at [60, 23] on div at bounding box center [62, 22] width 19 height 19
type textarea "x"
click at [167, 120] on input at bounding box center [196, 119] width 147 height 28
type input "cool gray 1"
type textarea "x"
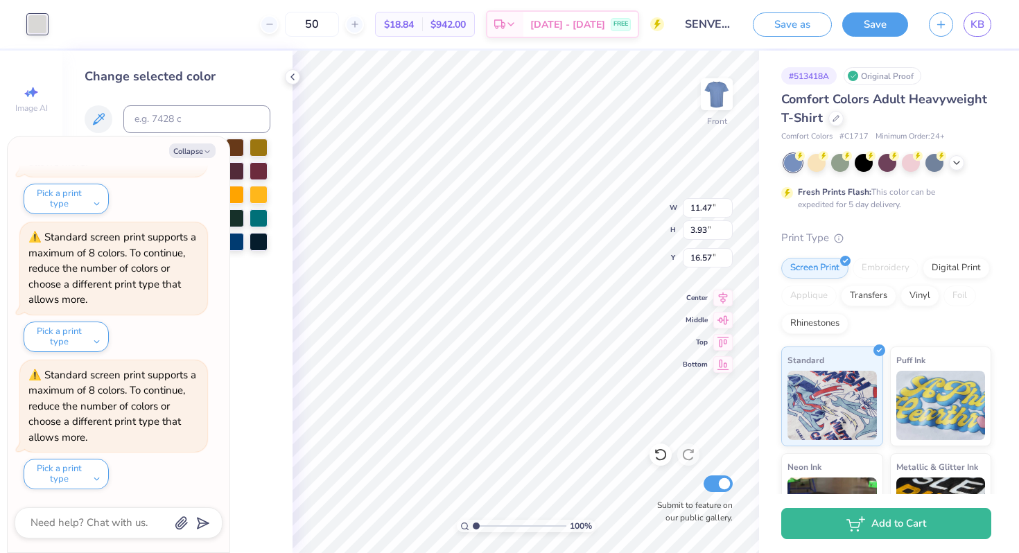
type input "6.04"
type input "1.00"
type input "15.10"
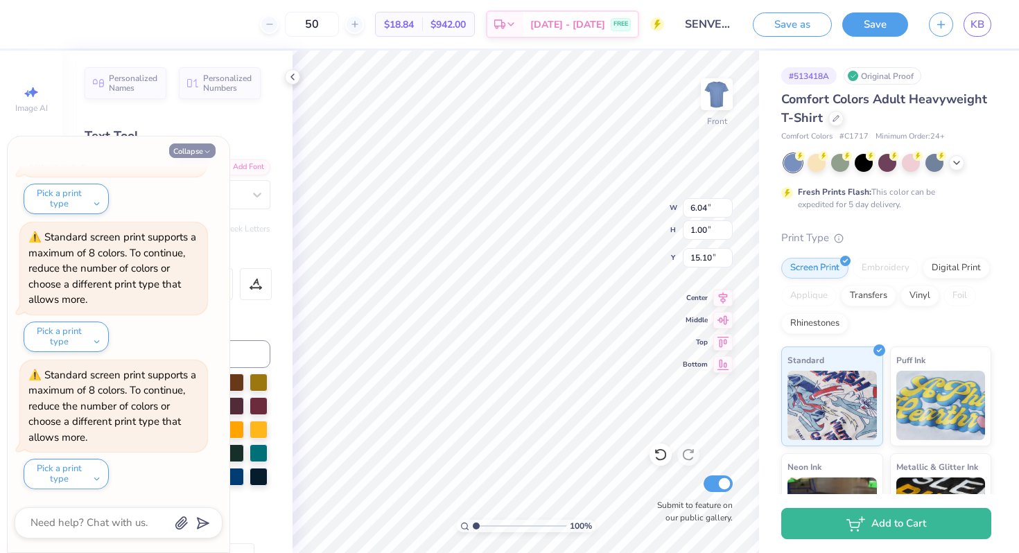
click at [196, 148] on button "Collapse" at bounding box center [192, 150] width 46 height 15
type textarea "x"
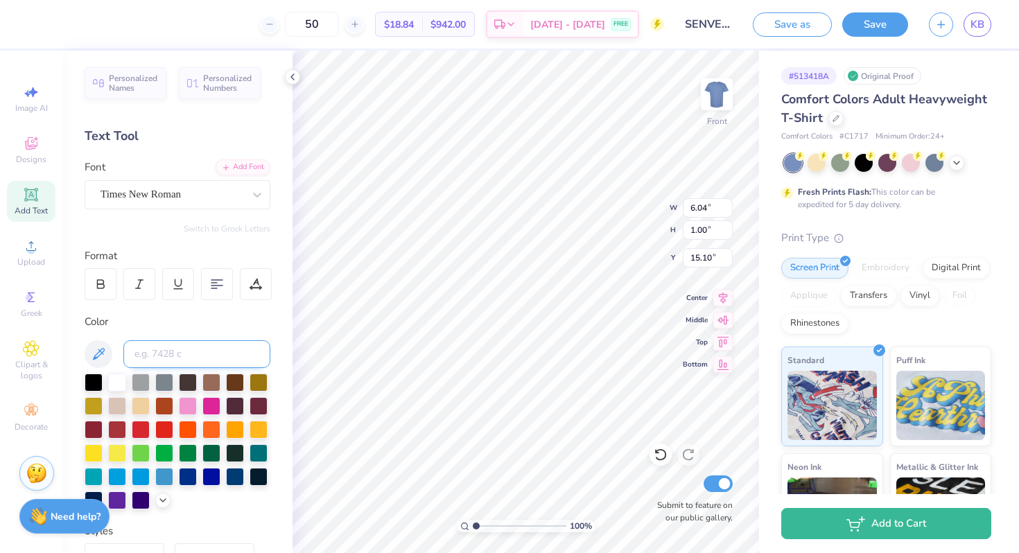
click at [167, 360] on input at bounding box center [196, 354] width 147 height 28
type input "cool gray 1"
type input "11.26"
type input "5.54"
type input "10.97"
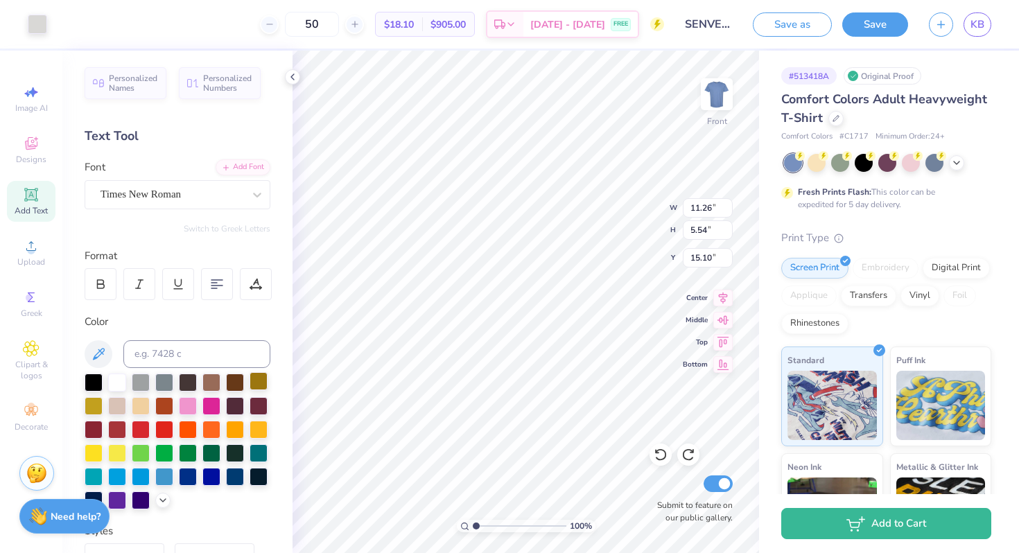
type input "5.40"
type input "8.41"
type input "3.96"
type input "14.79"
type input "3.44"
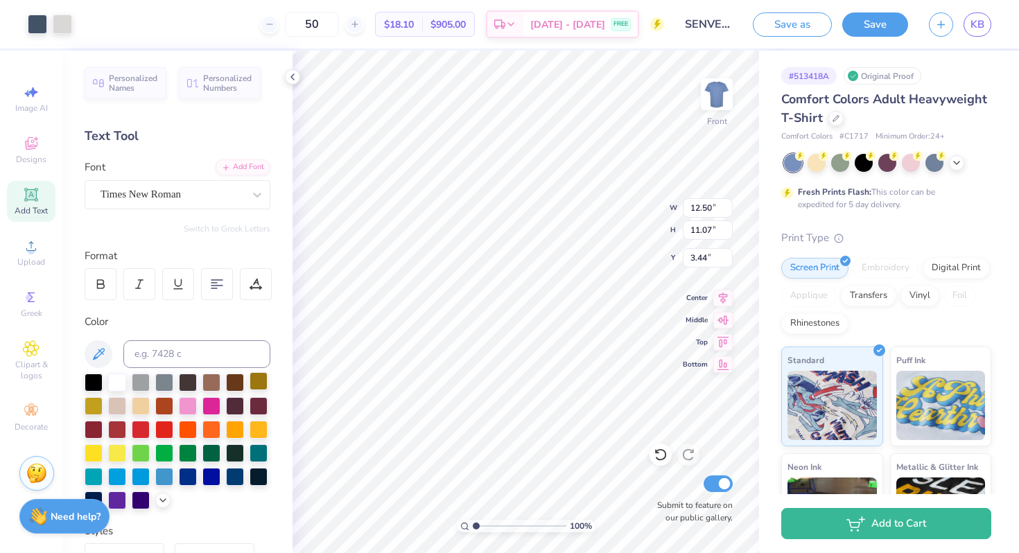
type input "10.14"
type input "8.97"
type input "3.39"
type input "13.26"
click at [704, 86] on img at bounding box center [716, 94] width 55 height 55
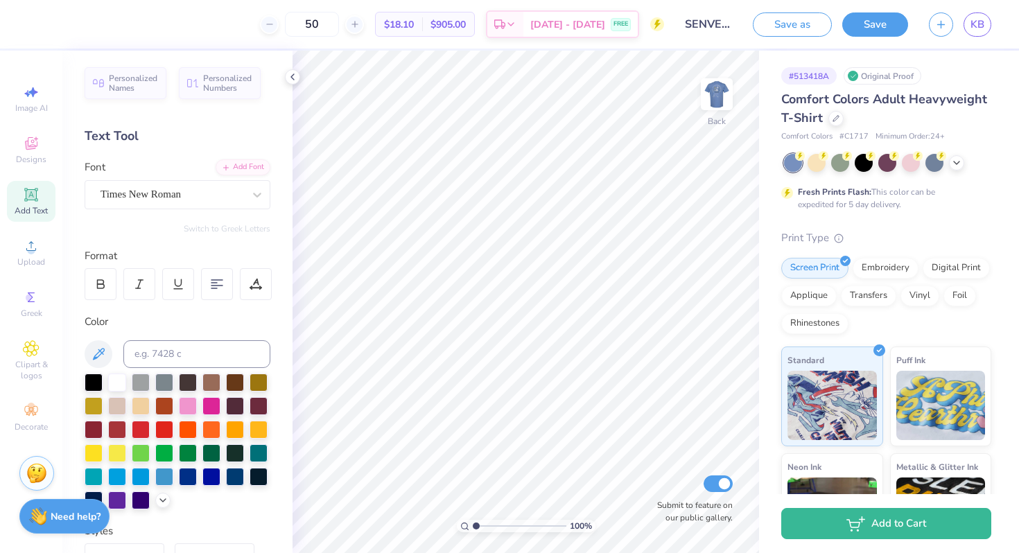
click at [28, 210] on span "Add Text" at bounding box center [31, 210] width 33 height 11
click at [245, 193] on div at bounding box center [257, 194] width 25 height 25
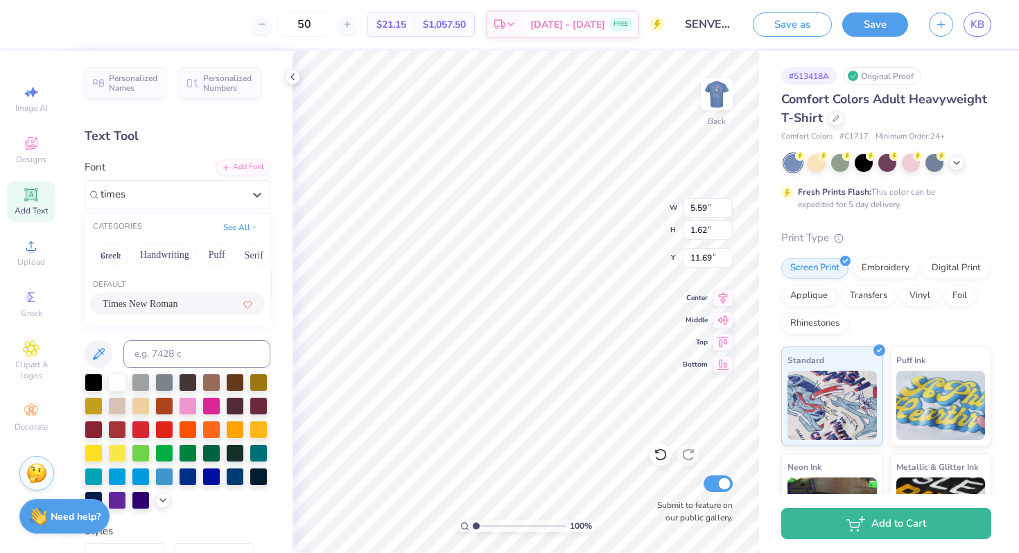
click at [189, 305] on div "Times New Roman" at bounding box center [178, 304] width 150 height 15
type input "times"
type input "5.84"
type input "1.55"
type input "11.72"
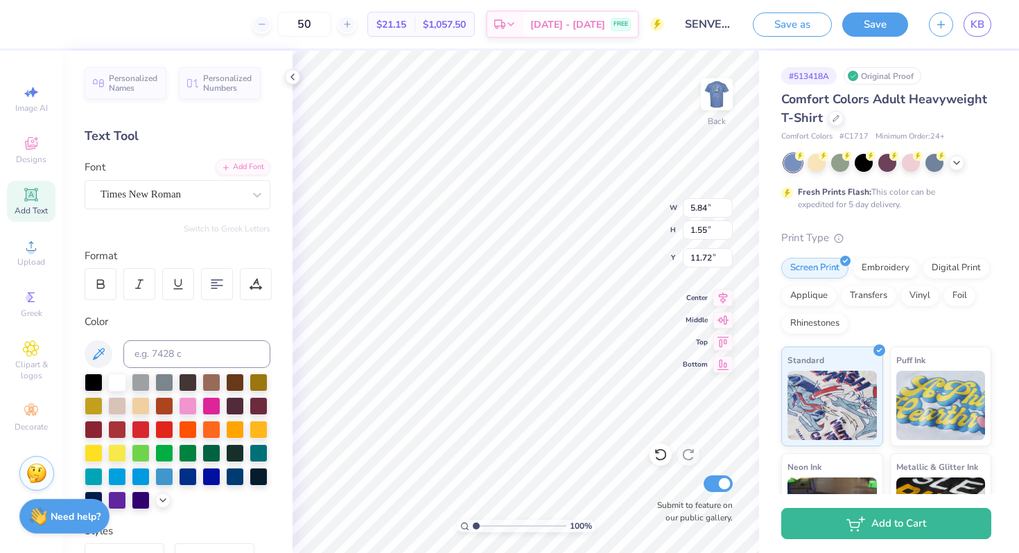
scroll to position [0, 1]
type textarea "SENVE"
click at [194, 350] on input at bounding box center [196, 354] width 147 height 28
type input "COOL gray 1c"
click at [207, 189] on div "Times New Roman" at bounding box center [172, 194] width 146 height 21
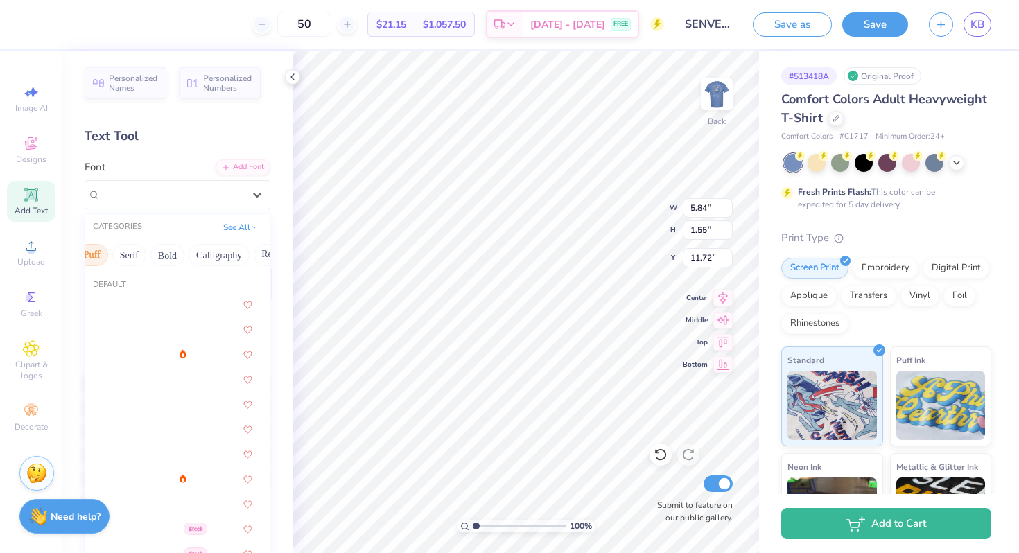
scroll to position [0, 143]
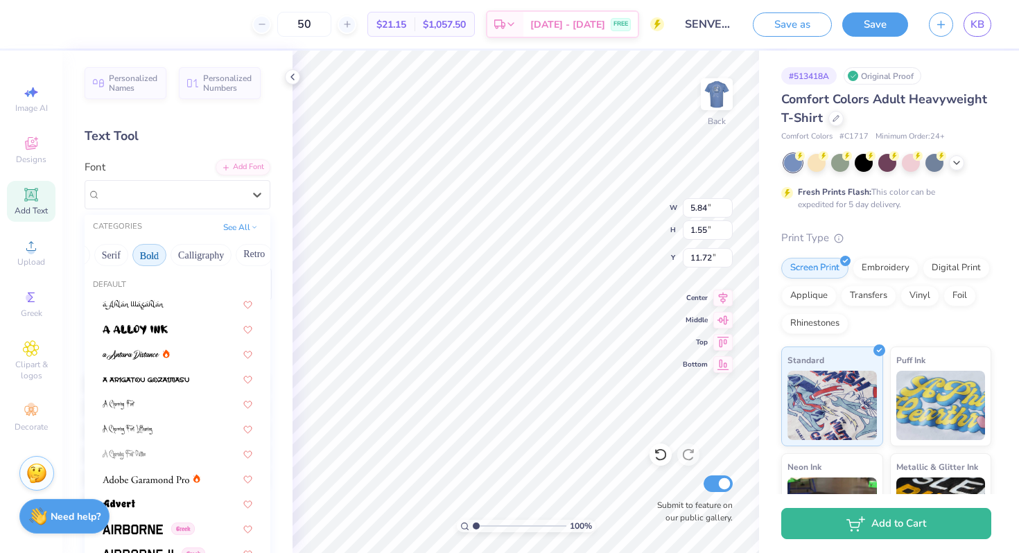
click at [162, 252] on button "Bold" at bounding box center [149, 255] width 34 height 22
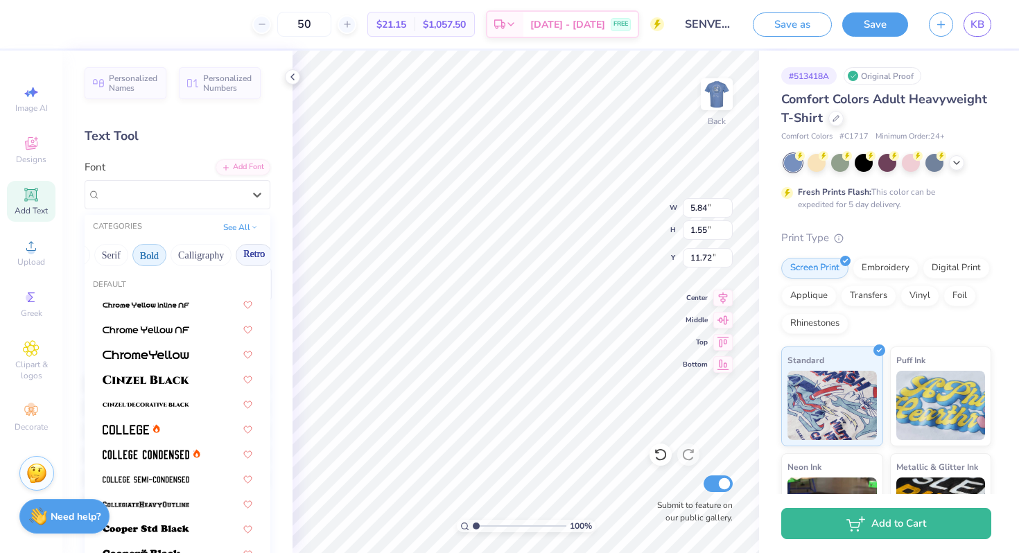
click at [263, 254] on button "Retro" at bounding box center [254, 255] width 37 height 22
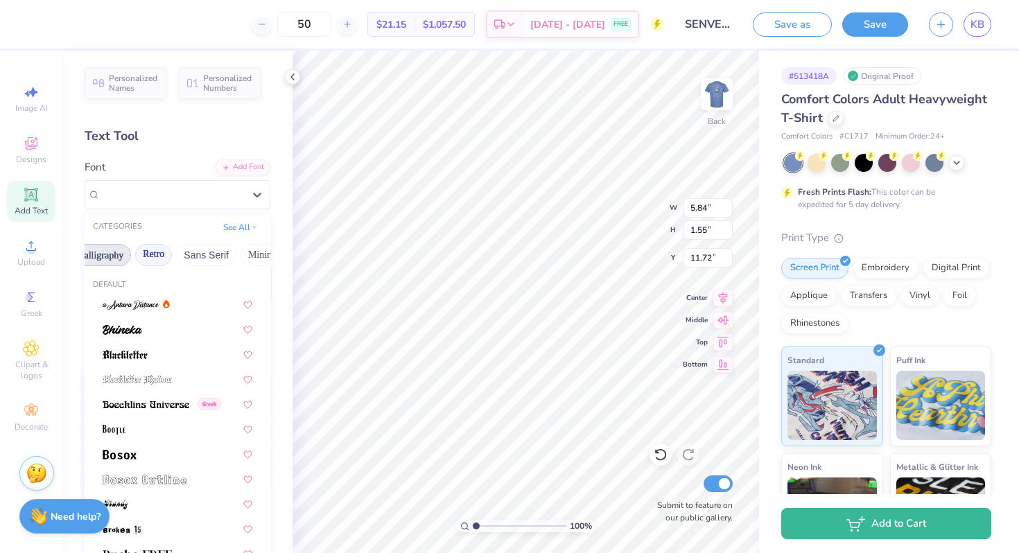
scroll to position [0, 254]
click at [206, 255] on button "Sans Serif" at bounding box center [196, 255] width 60 height 22
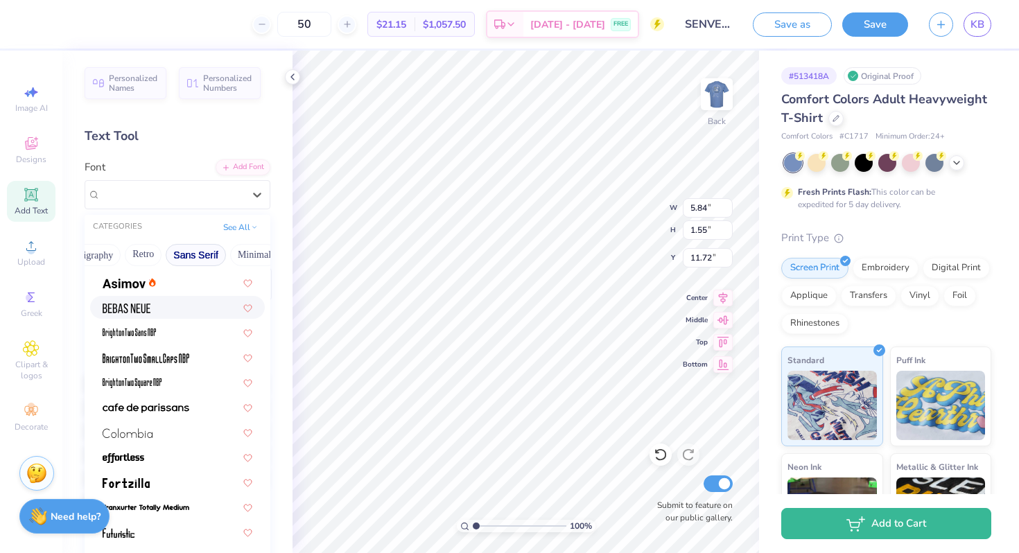
scroll to position [66, 0]
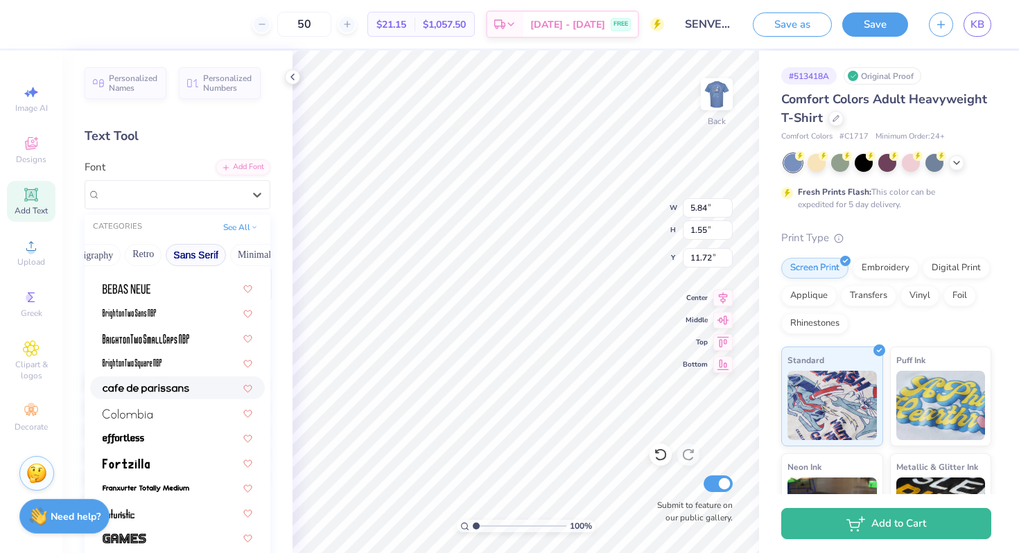
click at [157, 391] on img at bounding box center [146, 389] width 87 height 10
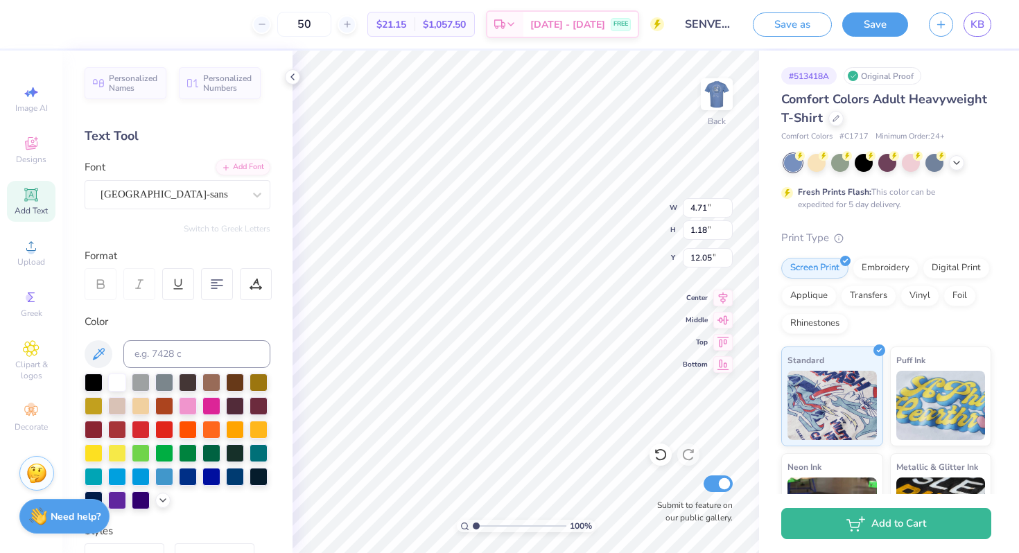
type input "3.00"
type input "3.67"
type input "0.92"
click at [164, 188] on div "cafe de paris-sans" at bounding box center [172, 194] width 146 height 21
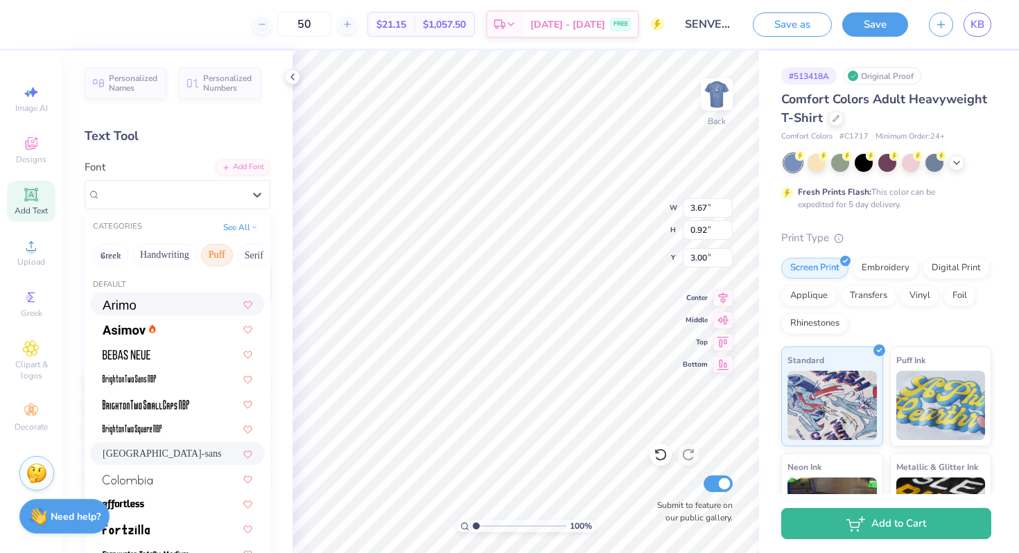
click at [209, 254] on button "Puff" at bounding box center [217, 255] width 32 height 22
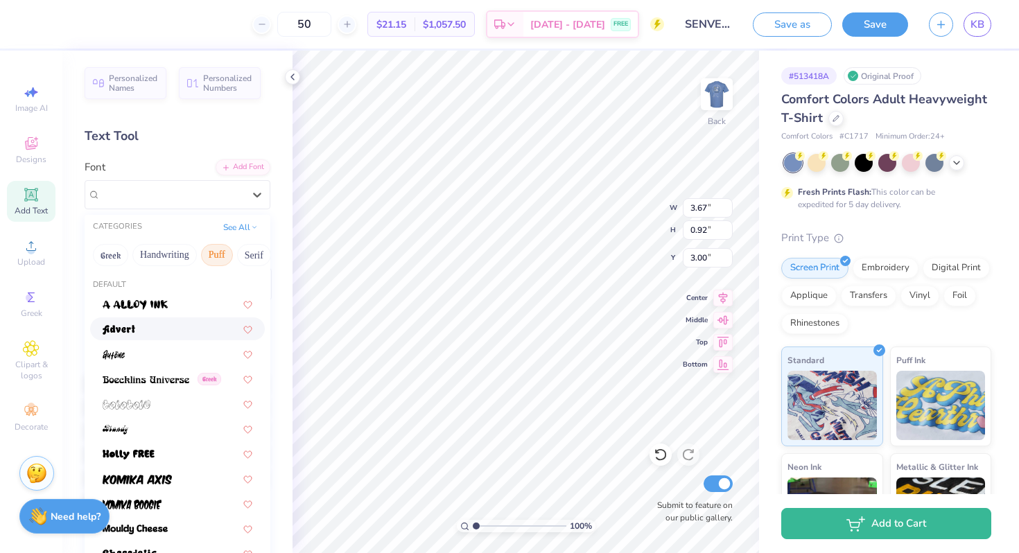
click at [147, 331] on div at bounding box center [178, 329] width 150 height 15
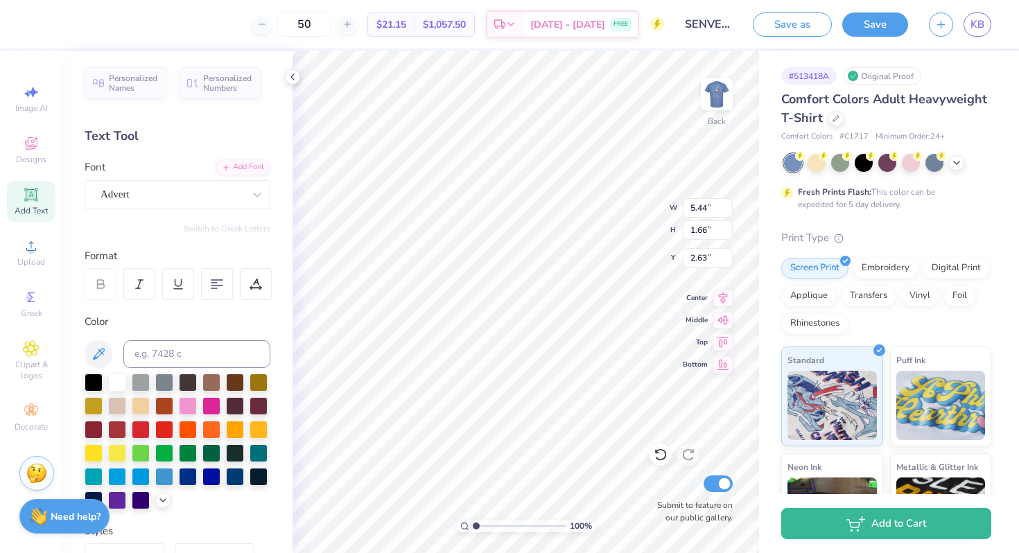
type input "3.00"
click at [229, 193] on div "Advert" at bounding box center [172, 194] width 146 height 21
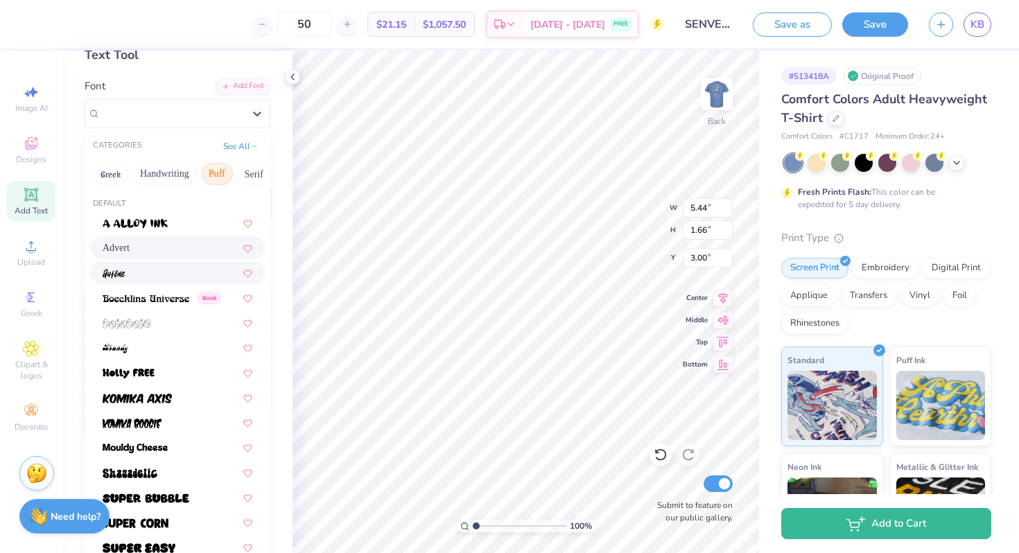
scroll to position [101, 0]
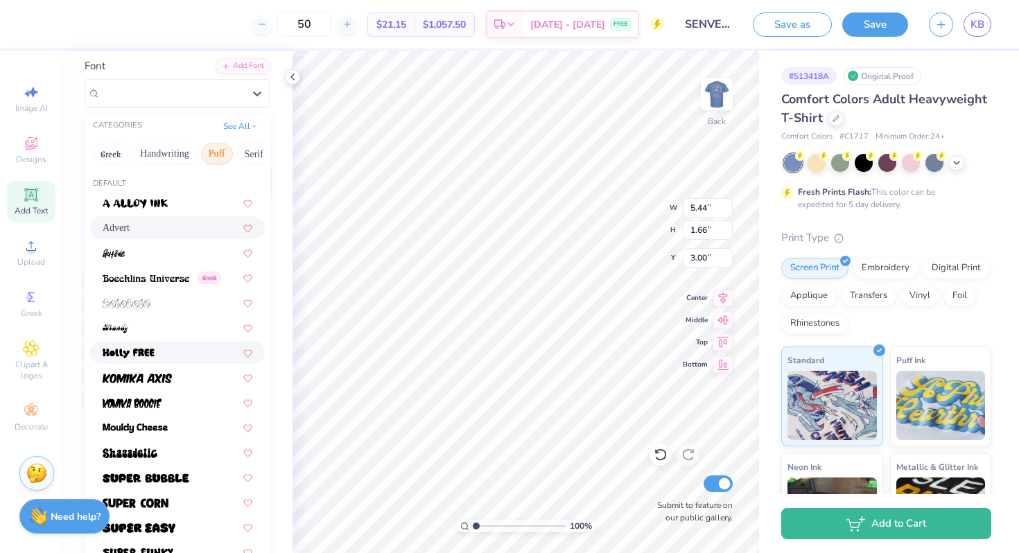
click at [202, 347] on div at bounding box center [178, 352] width 150 height 15
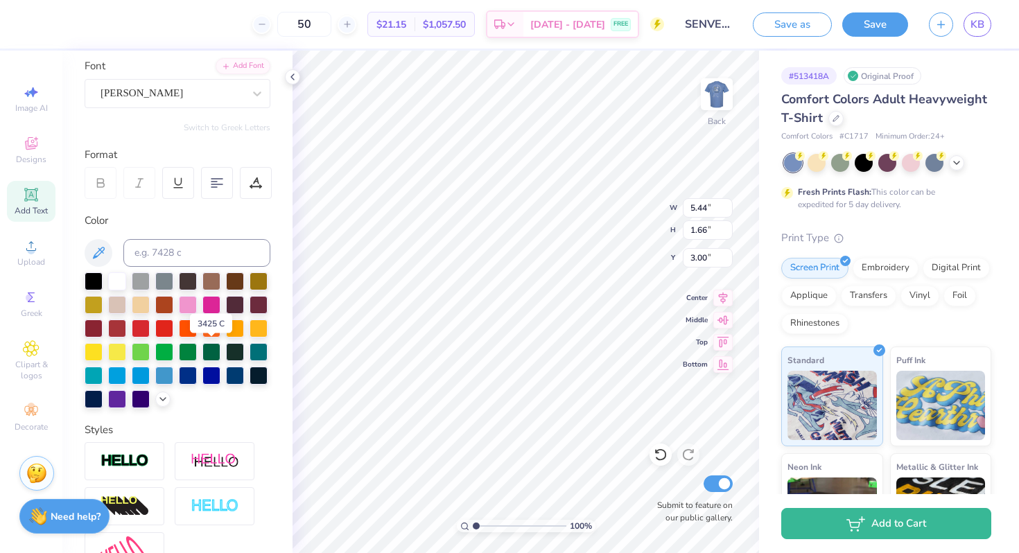
type input "4.69"
type input "1.26"
type input "3.00"
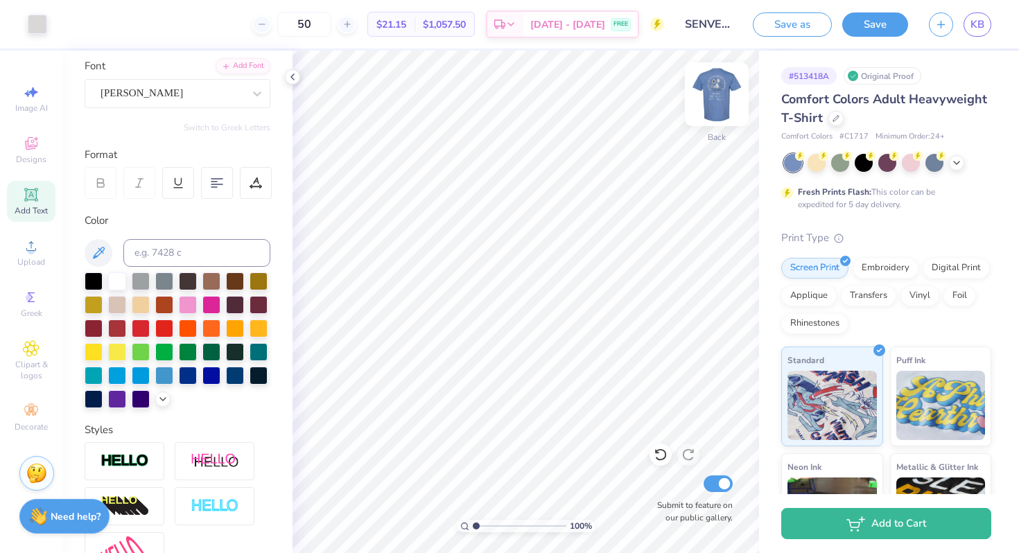
click at [717, 98] on img at bounding box center [716, 94] width 55 height 55
click at [711, 98] on img at bounding box center [716, 94] width 55 height 55
click at [163, 258] on input at bounding box center [196, 253] width 147 height 28
type input "7545"
click at [185, 254] on input at bounding box center [196, 253] width 147 height 28
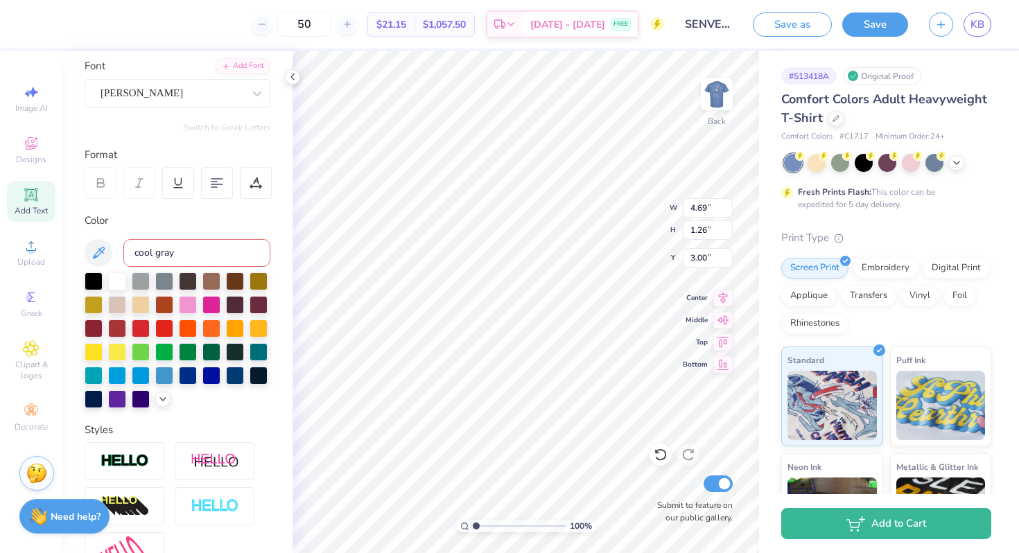
type input "cool gray 1"
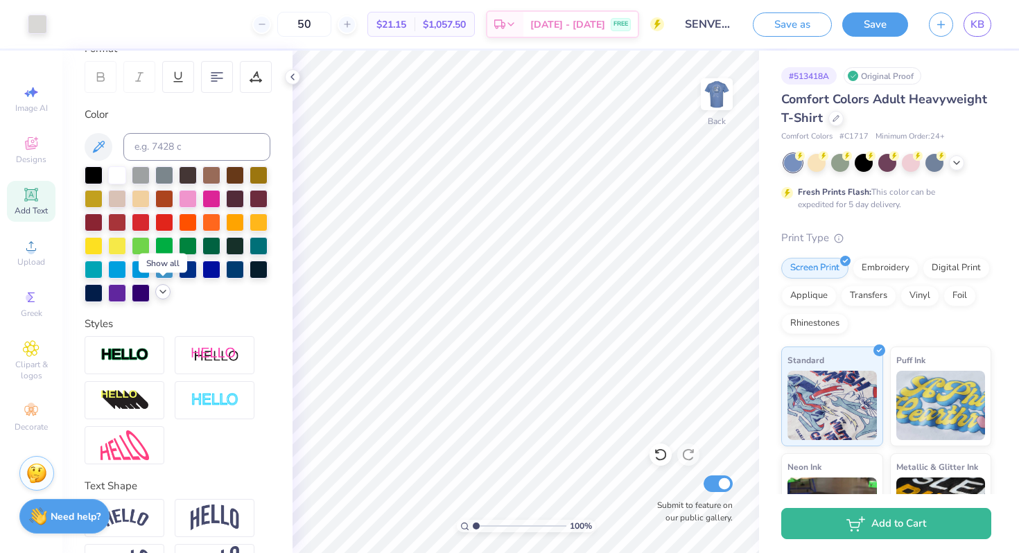
scroll to position [210, 0]
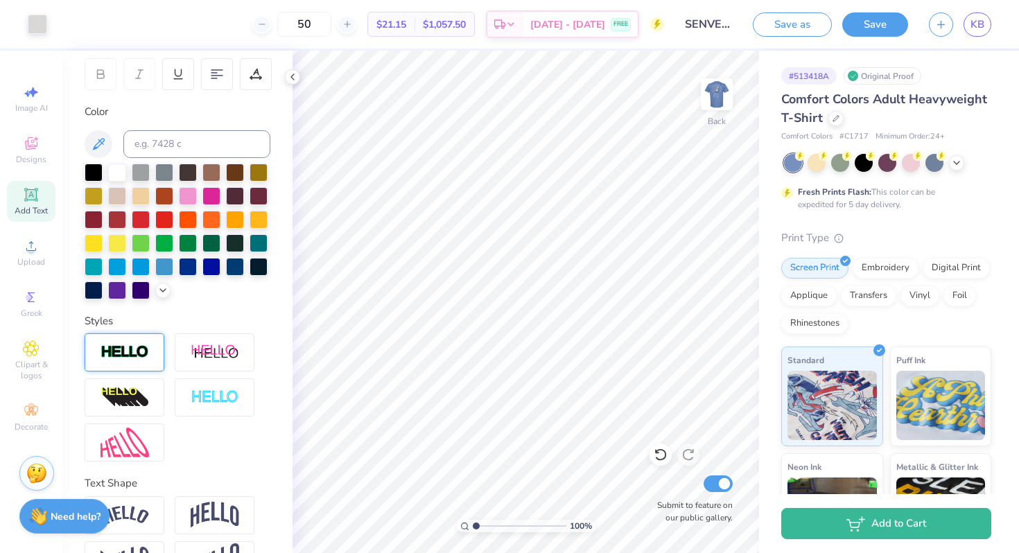
click at [132, 363] on div at bounding box center [125, 352] width 80 height 38
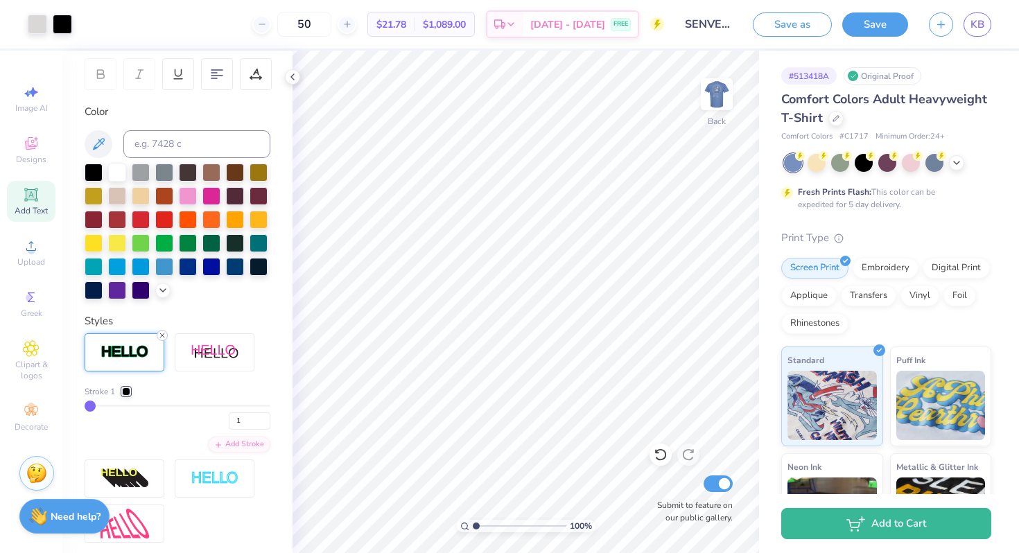
click at [160, 334] on icon at bounding box center [162, 335] width 8 height 8
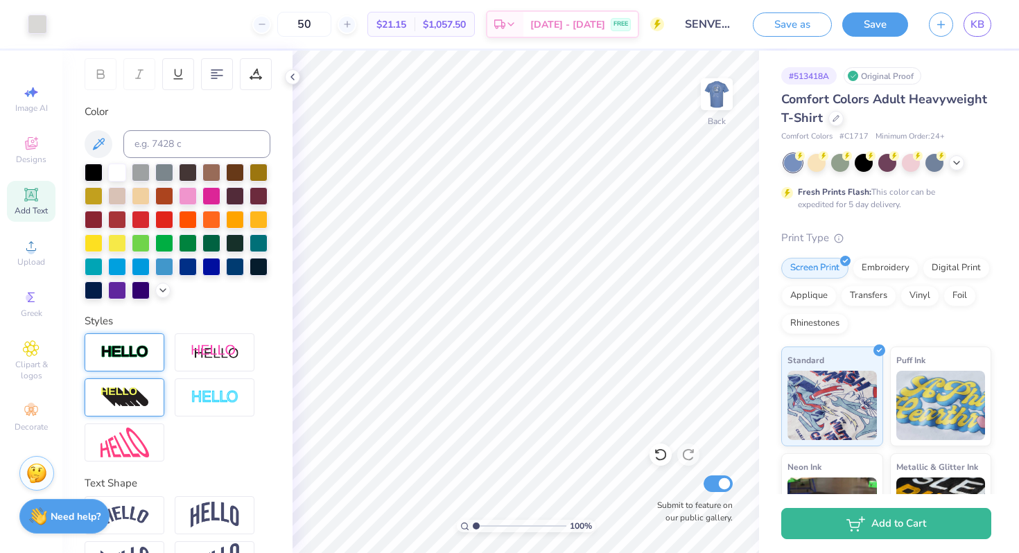
scroll to position [252, 0]
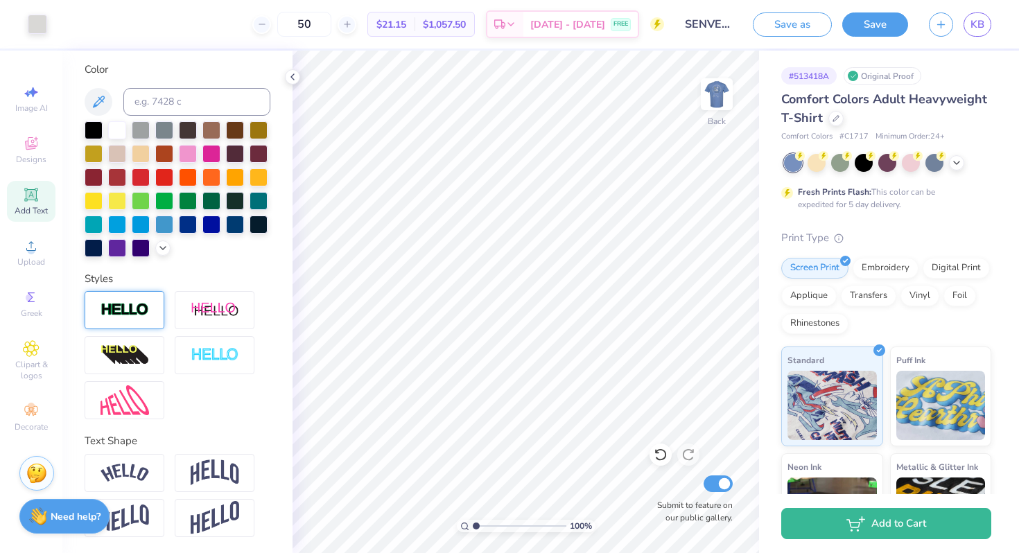
click at [141, 315] on img at bounding box center [125, 310] width 49 height 16
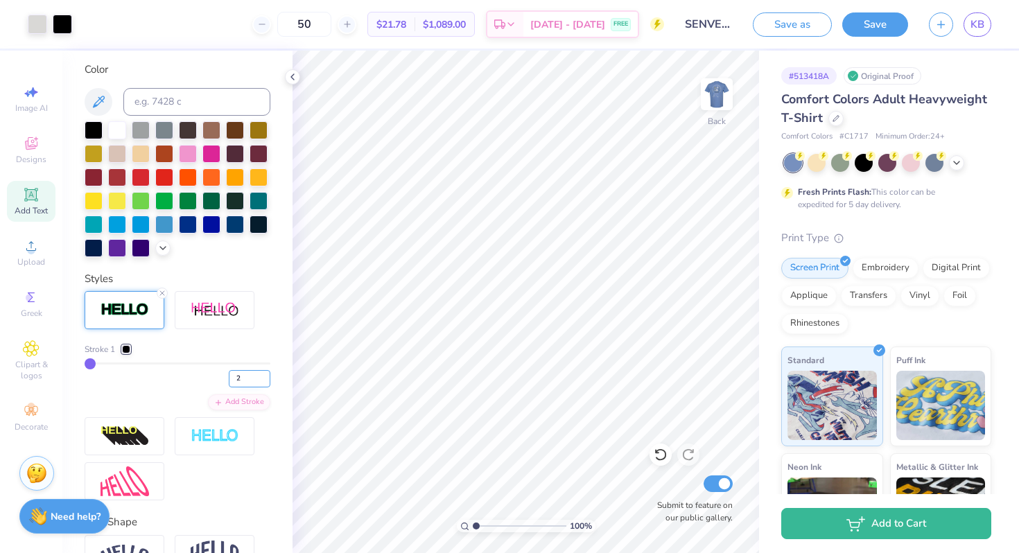
click at [265, 375] on input "2" at bounding box center [250, 378] width 42 height 17
click at [265, 375] on input "3" at bounding box center [250, 378] width 42 height 17
click at [265, 375] on input "4" at bounding box center [250, 378] width 42 height 17
click at [265, 375] on input "5" at bounding box center [250, 378] width 42 height 17
click at [265, 375] on input "6" at bounding box center [250, 378] width 42 height 17
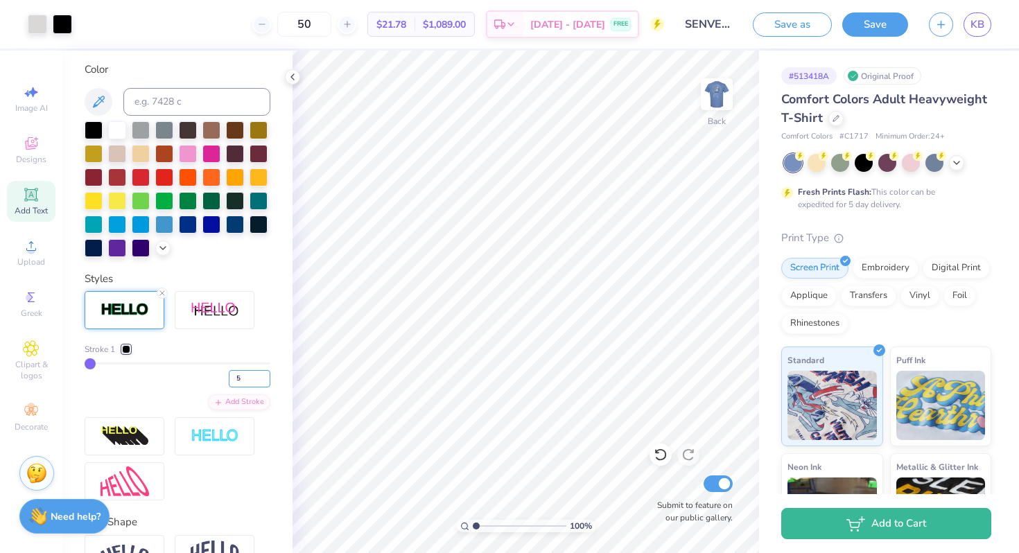
click at [264, 383] on input "5" at bounding box center [250, 378] width 42 height 17
click at [264, 383] on input "4" at bounding box center [250, 378] width 42 height 17
click at [264, 383] on input "3" at bounding box center [250, 378] width 42 height 17
click at [264, 383] on input "2" at bounding box center [250, 378] width 42 height 17
type input "1"
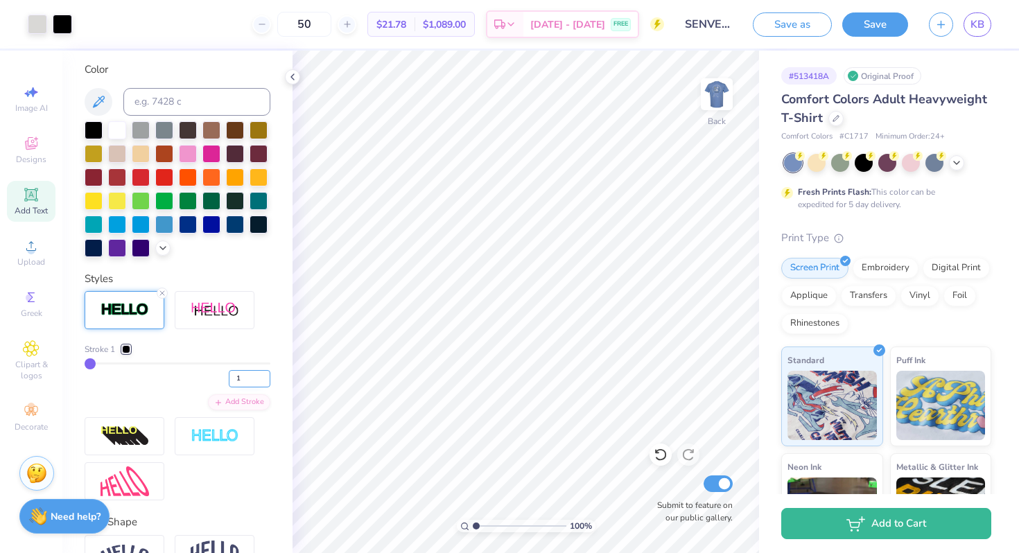
click at [264, 383] on input "1" at bounding box center [250, 378] width 42 height 17
type input "2"
type input "3"
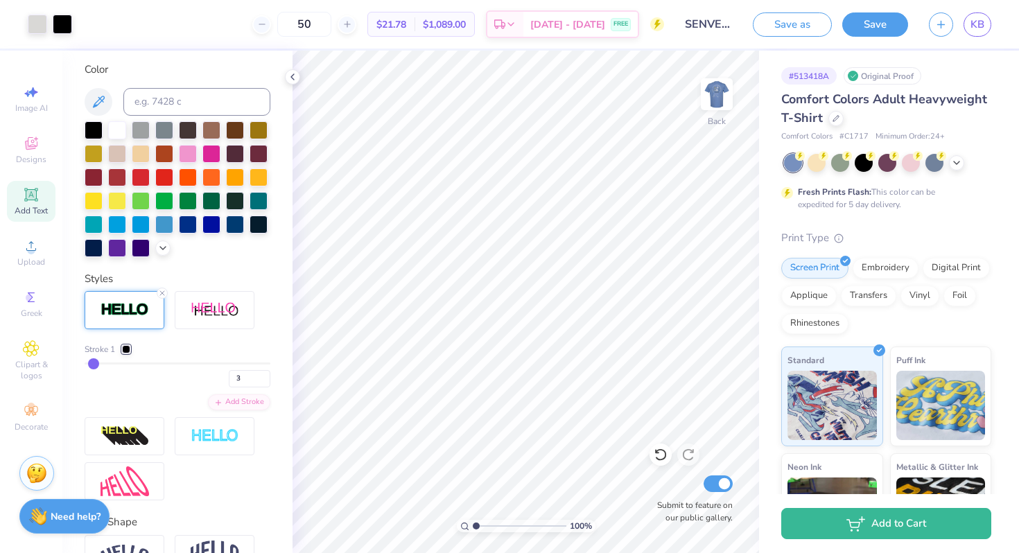
type input "4"
type input "5"
type input "6"
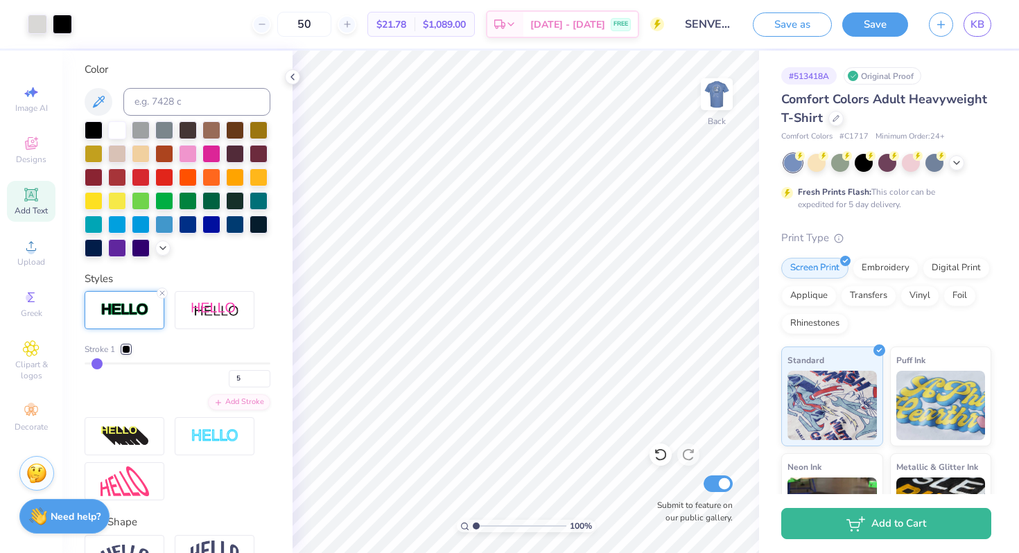
type input "6"
type input "7"
type input "8"
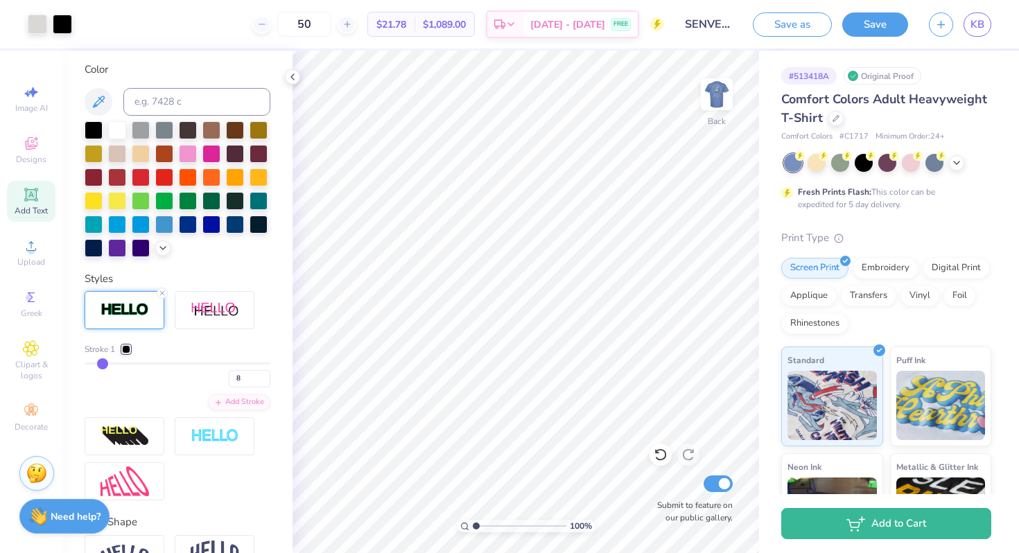
drag, startPoint x: 91, startPoint y: 362, endPoint x: 102, endPoint y: 364, distance: 11.3
type input "8"
click at [102, 364] on input "range" at bounding box center [178, 364] width 186 height 2
type input "7"
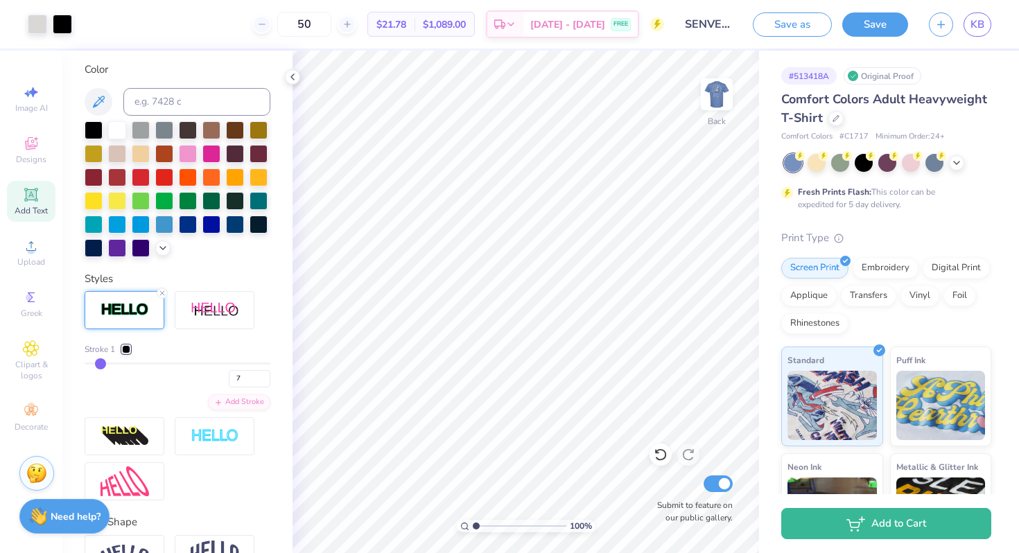
type input "6"
type input "5"
type input "3"
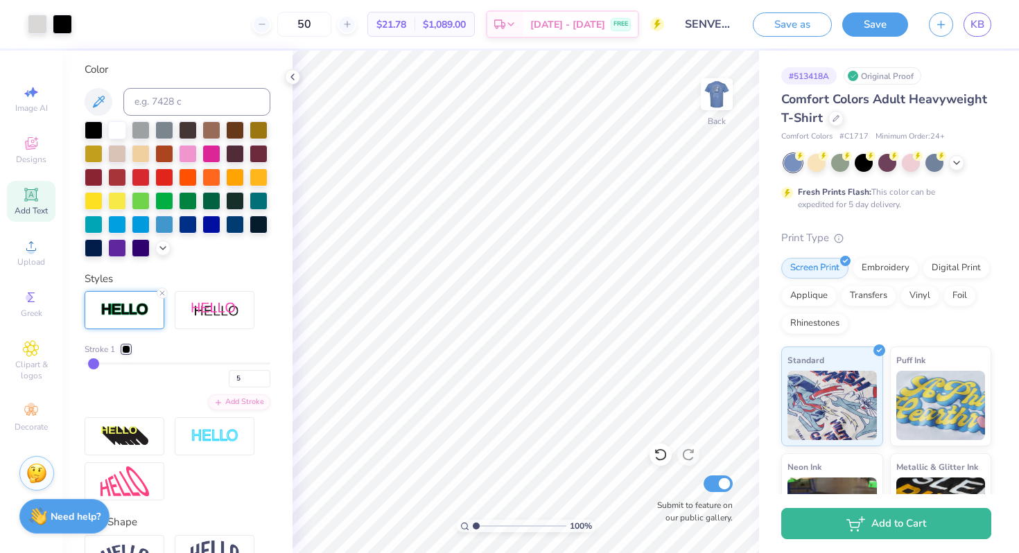
type input "3"
type input "2"
type input "1"
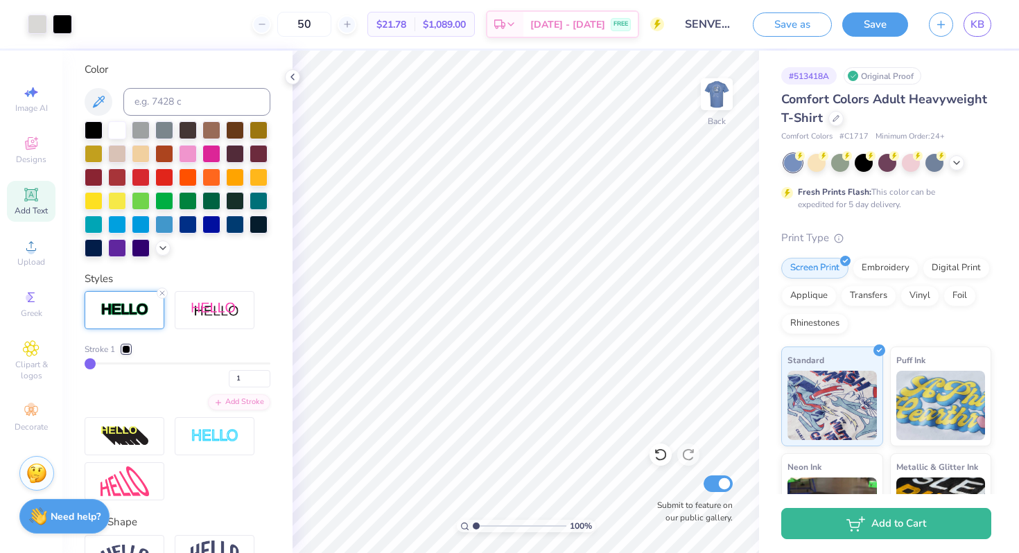
type input "1"
drag, startPoint x: 102, startPoint y: 364, endPoint x: 69, endPoint y: 364, distance: 33.3
click at [69, 364] on div "Personalized Names Personalized Numbers Text Tool Add Font Font Holly FREE Swit…" at bounding box center [177, 302] width 230 height 503
type input "2"
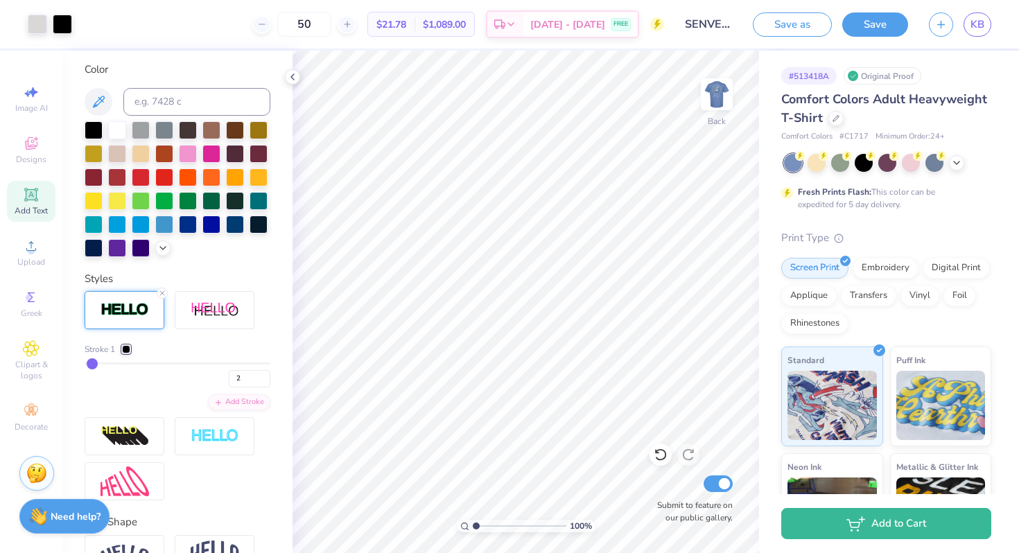
type input "3"
click at [263, 380] on input "2" at bounding box center [250, 378] width 42 height 17
type input "1"
click at [263, 380] on input "1" at bounding box center [250, 378] width 42 height 17
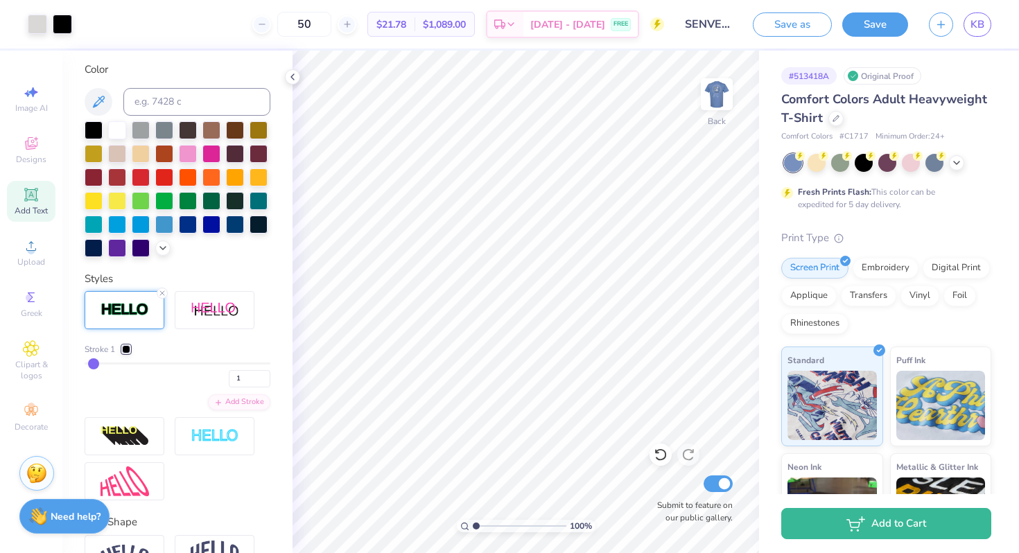
type input "1"
click at [150, 372] on div "1" at bounding box center [178, 375] width 186 height 25
type input "2"
click at [264, 374] on input "2" at bounding box center [250, 378] width 42 height 17
type input "2"
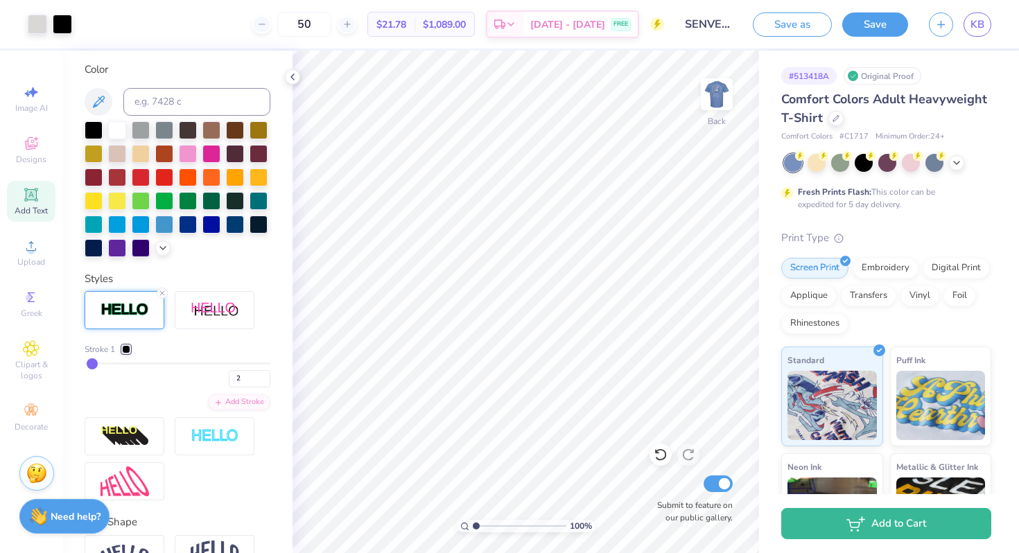
click at [175, 379] on div "2" at bounding box center [178, 375] width 186 height 25
click at [835, 118] on icon at bounding box center [836, 117] width 6 height 6
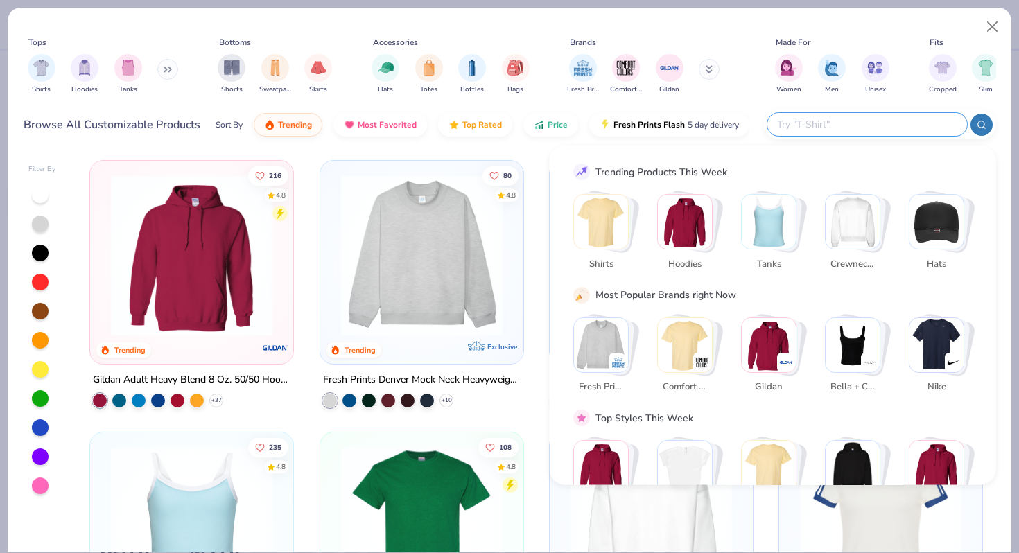
click at [869, 130] on input "text" at bounding box center [867, 124] width 182 height 16
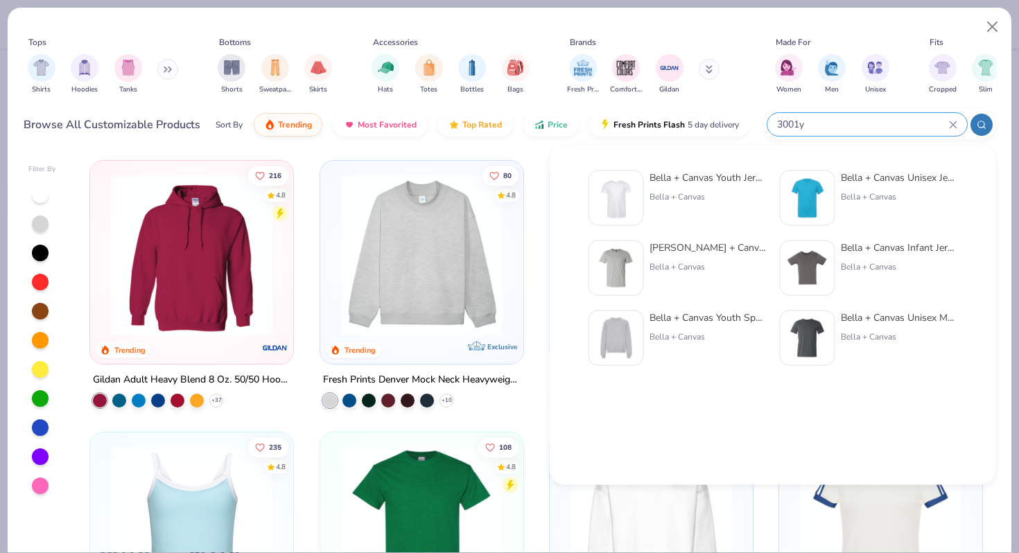
type input "3001y"
click at [689, 202] on div "Bella + Canvas" at bounding box center [708, 197] width 116 height 12
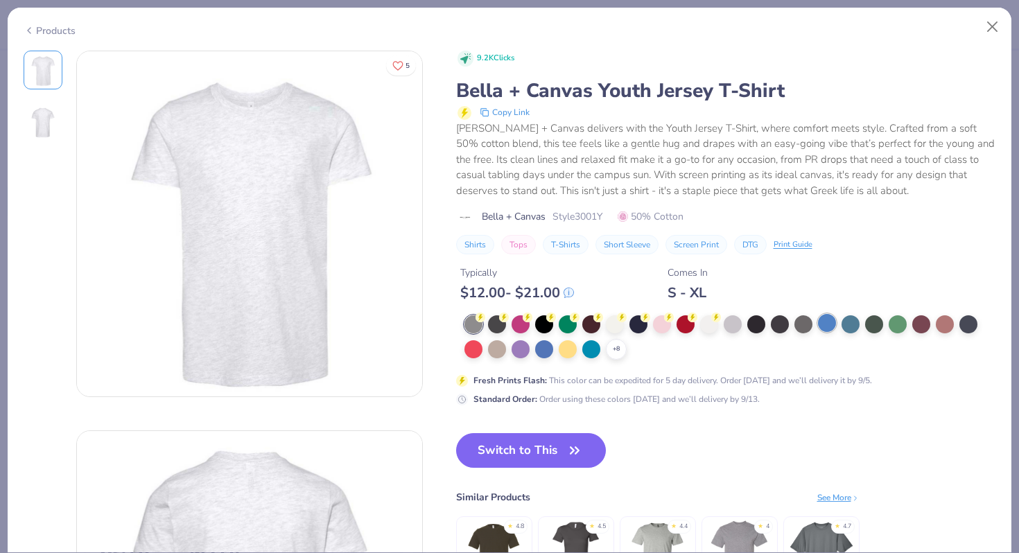
click at [831, 323] on div at bounding box center [827, 323] width 18 height 18
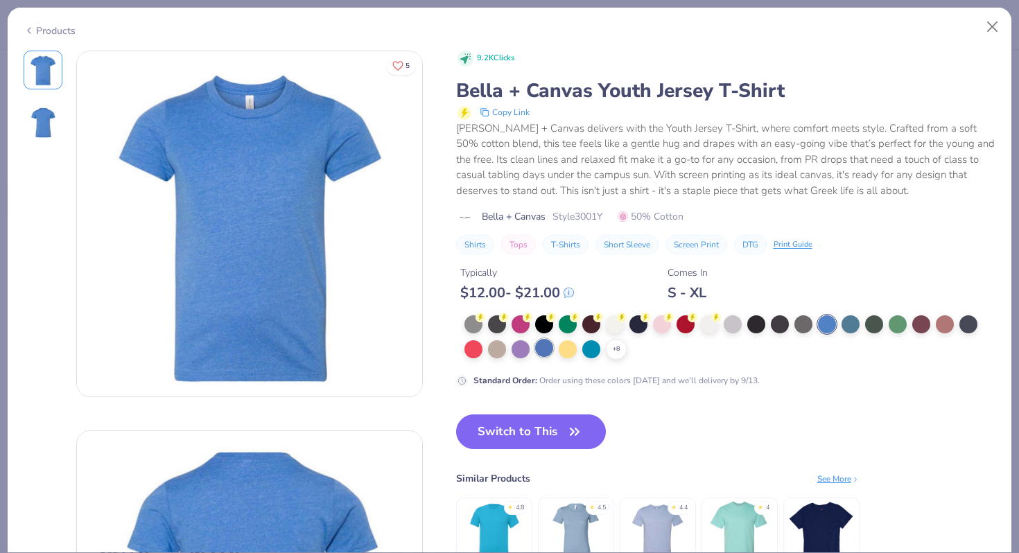
click at [548, 351] on div at bounding box center [544, 348] width 18 height 18
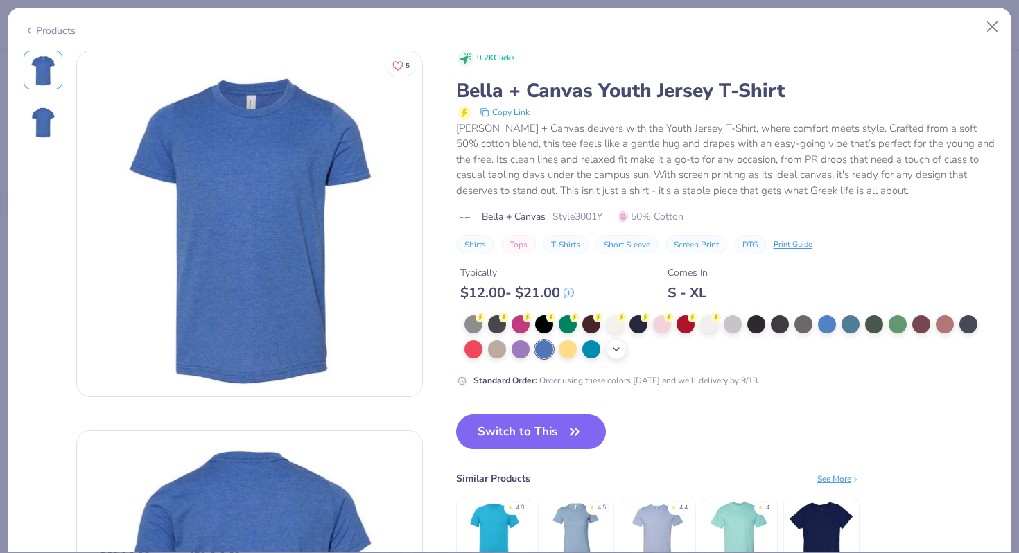
click at [617, 352] on icon at bounding box center [616, 349] width 11 height 11
click at [767, 347] on div at bounding box center [730, 337] width 532 height 44
click at [758, 348] on div at bounding box center [756, 348] width 18 height 18
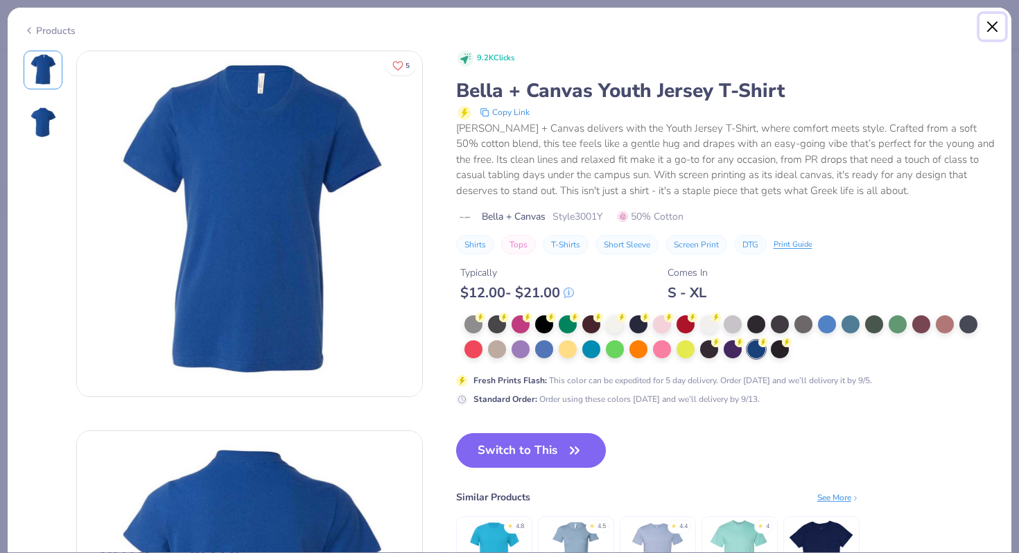
click at [991, 21] on button "Close" at bounding box center [992, 27] width 26 height 26
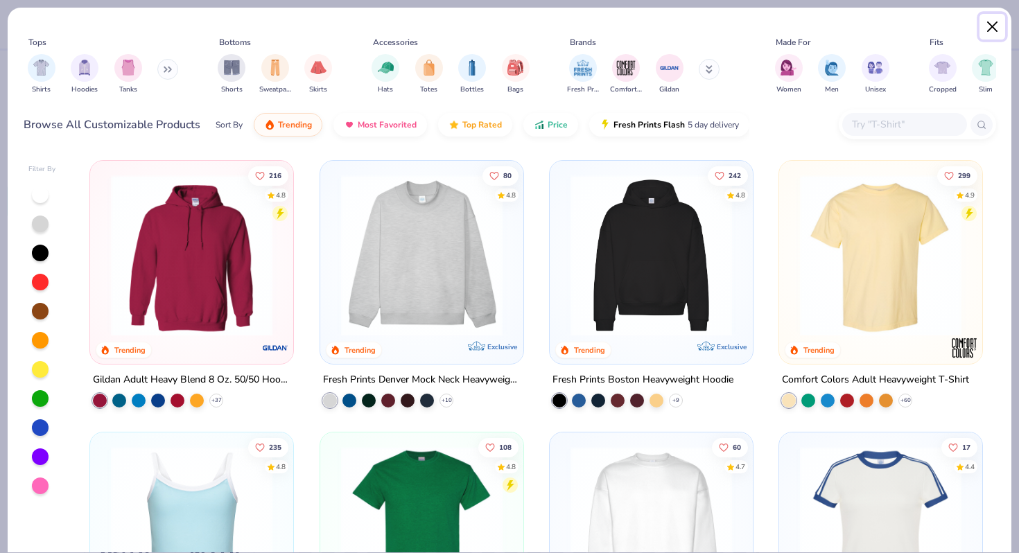
click at [988, 24] on button "Close" at bounding box center [992, 27] width 26 height 26
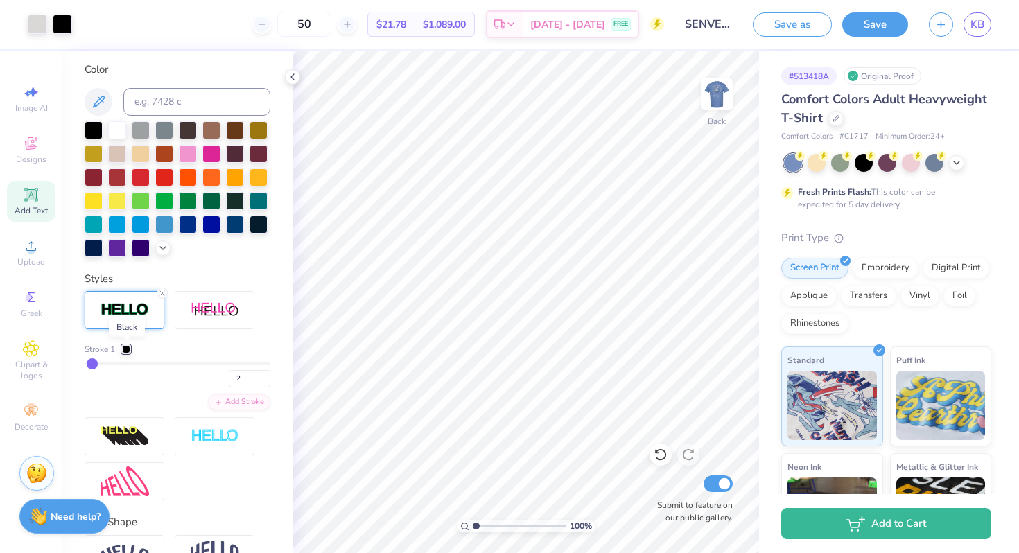
click at [125, 349] on div at bounding box center [126, 349] width 8 height 8
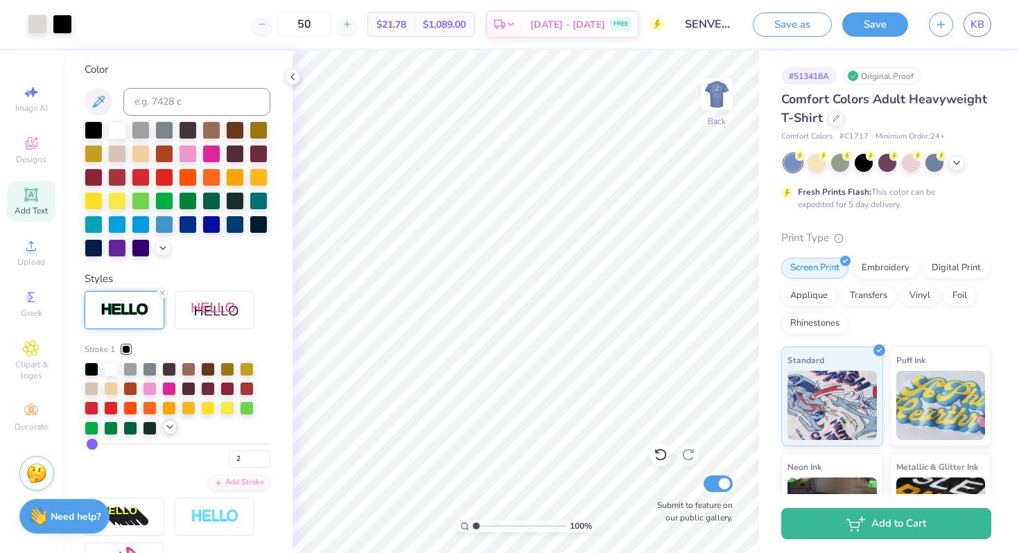
click at [168, 430] on icon at bounding box center [169, 426] width 11 height 11
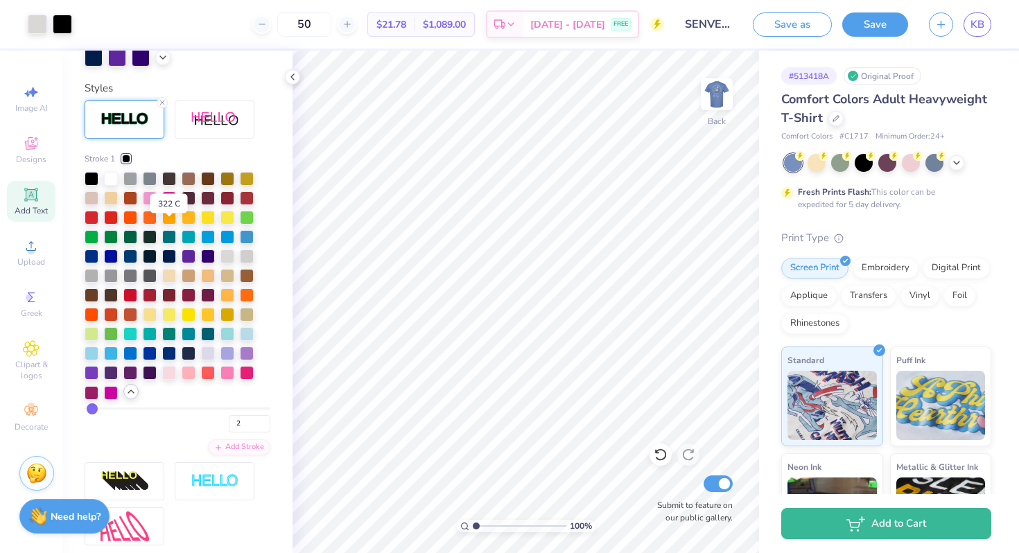
scroll to position [450, 0]
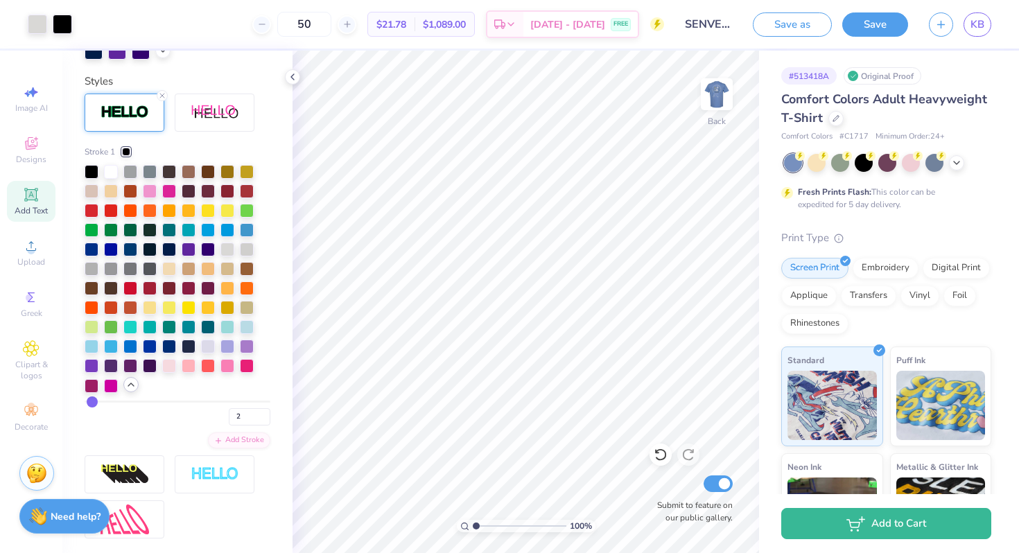
click at [132, 386] on icon at bounding box center [130, 384] width 11 height 11
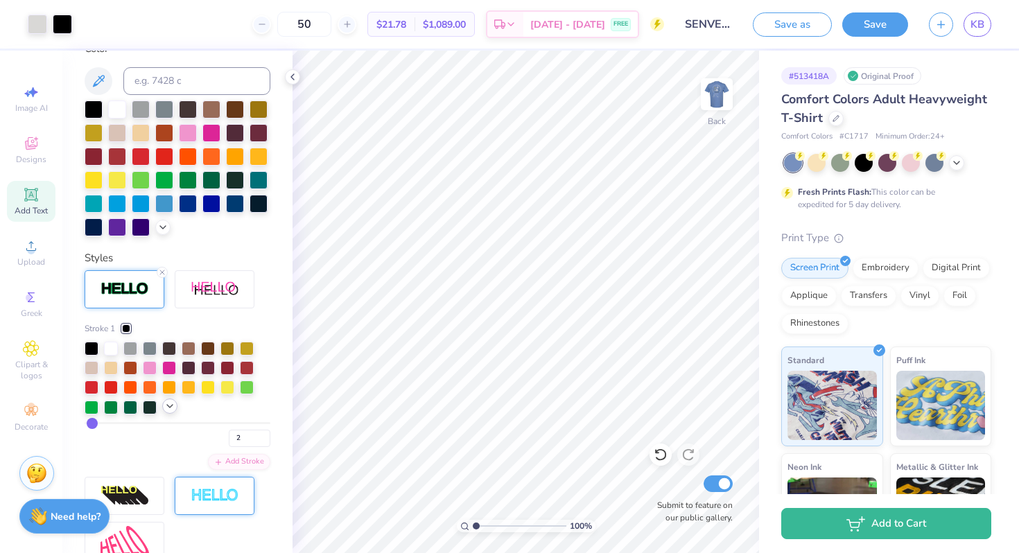
scroll to position [272, 0]
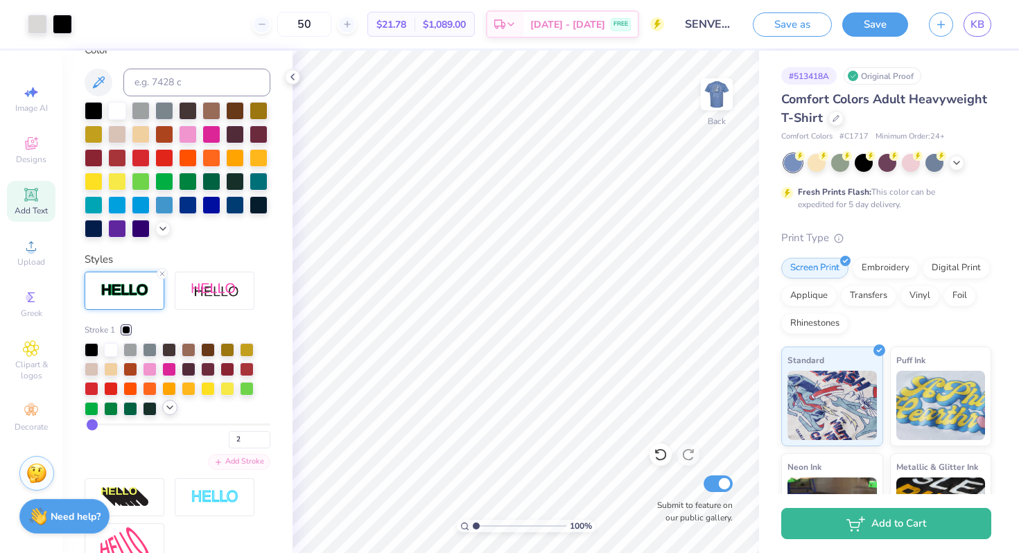
click at [220, 458] on icon at bounding box center [218, 462] width 8 height 8
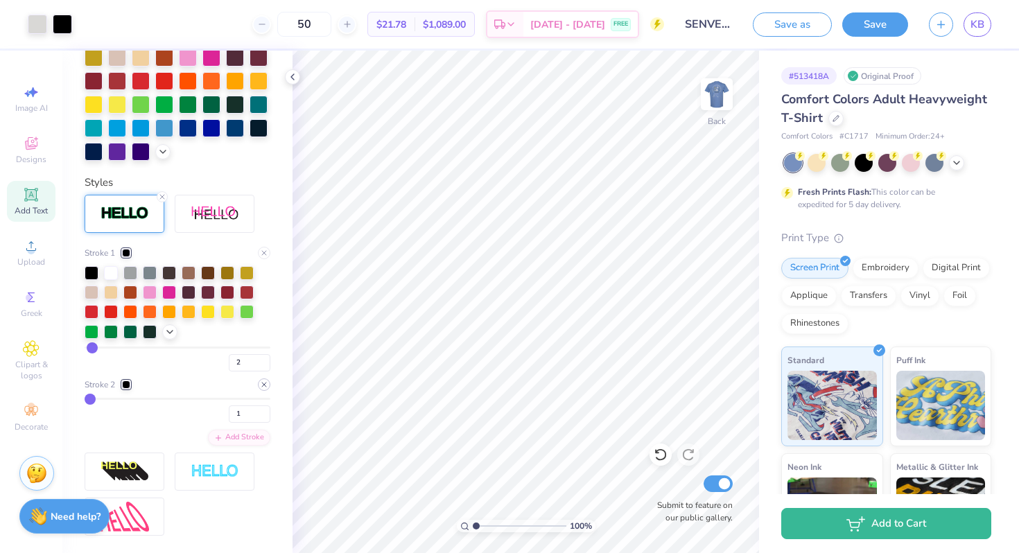
click at [267, 386] on icon at bounding box center [264, 385] width 8 height 8
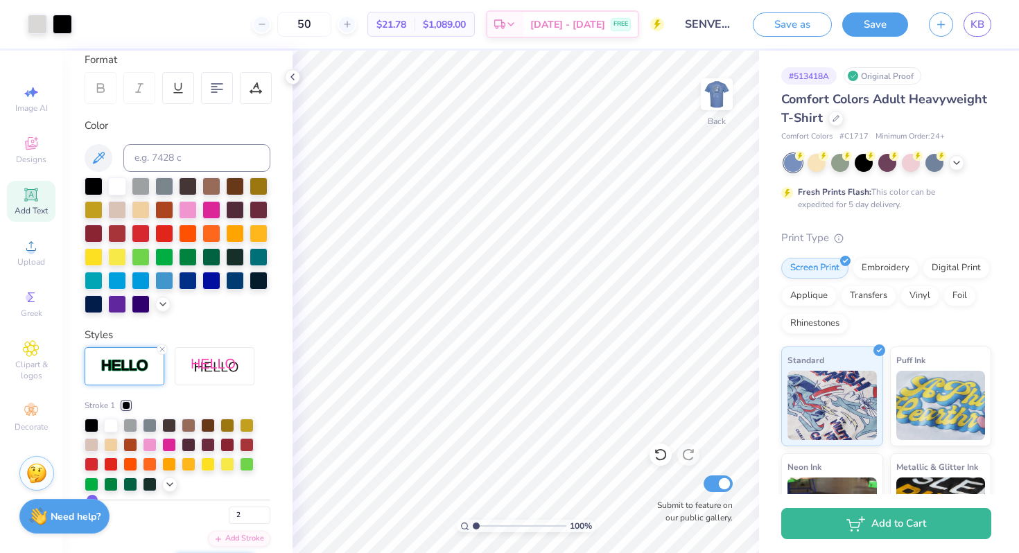
scroll to position [0, 0]
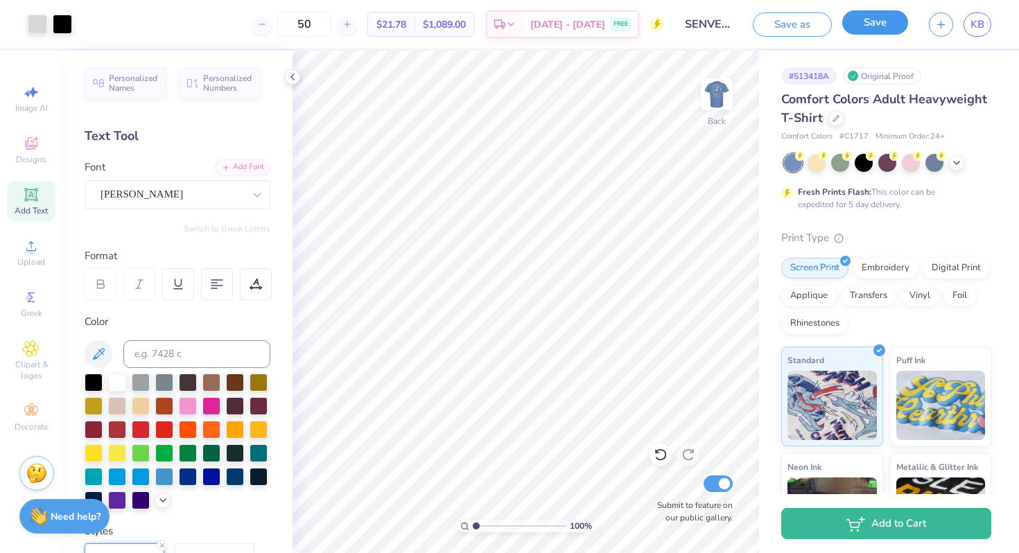
click at [863, 26] on button "Save" at bounding box center [875, 22] width 66 height 24
click at [977, 24] on span "KB" at bounding box center [977, 25] width 14 height 16
